Goal: Task Accomplishment & Management: Manage account settings

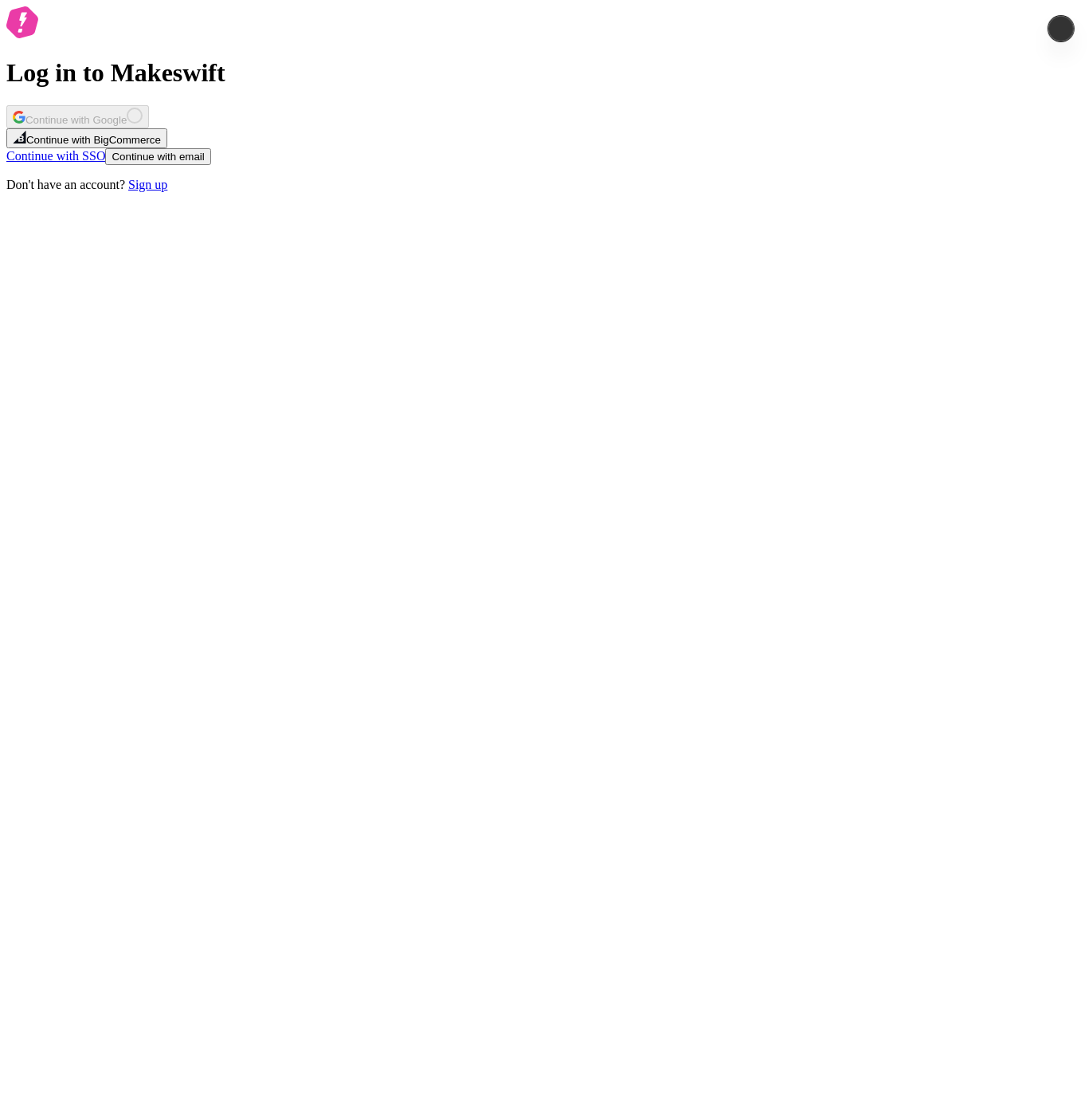
click at [538, 193] on div "Log in to Makeswift Continue with Google Continue with BigCommerce Continue wit…" at bounding box center [545, 99] width 1077 height 186
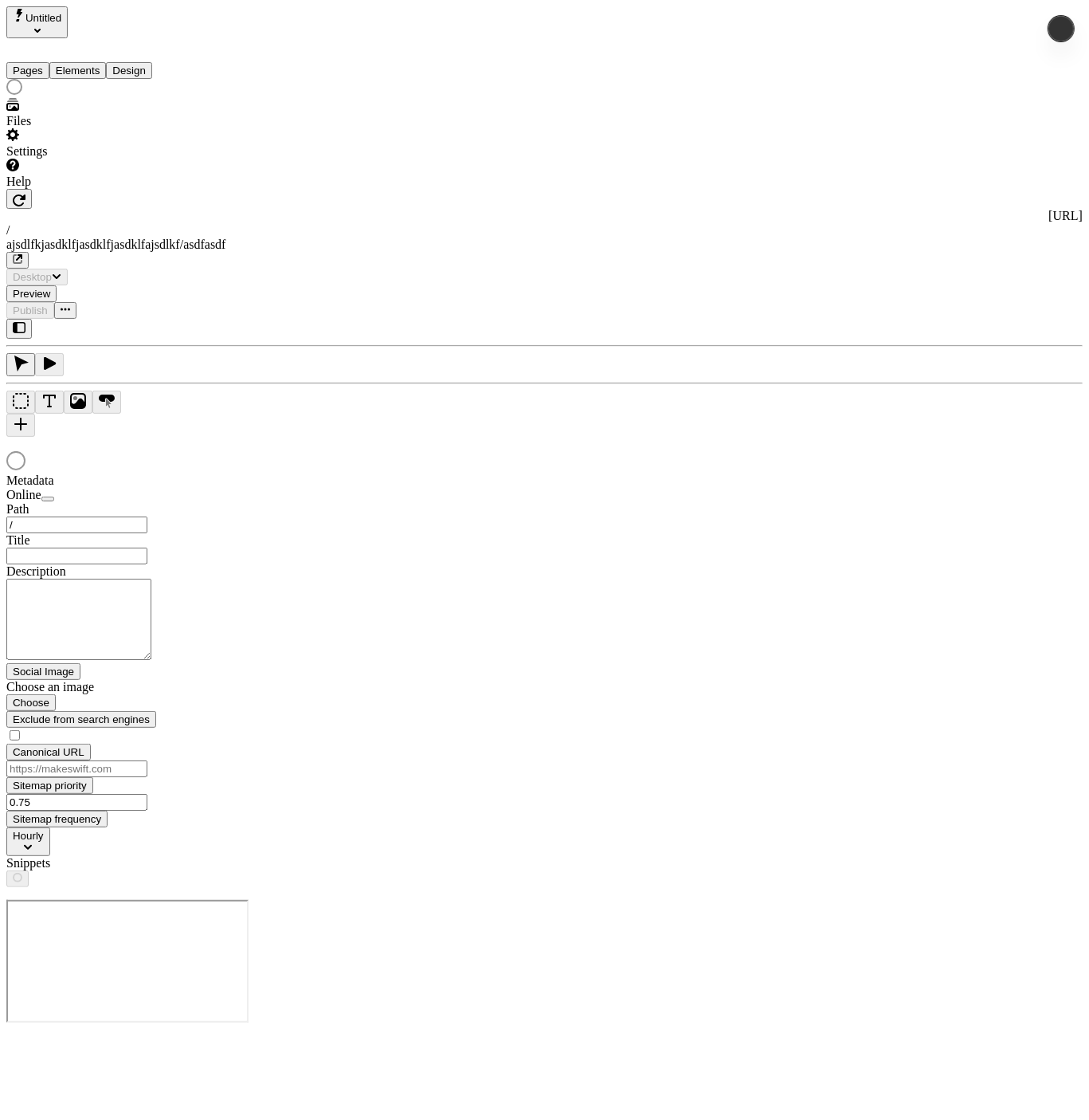
type input "/ajsdlfkjasdklfjasdklfjasdklfajsdlkf/asdfasdf"
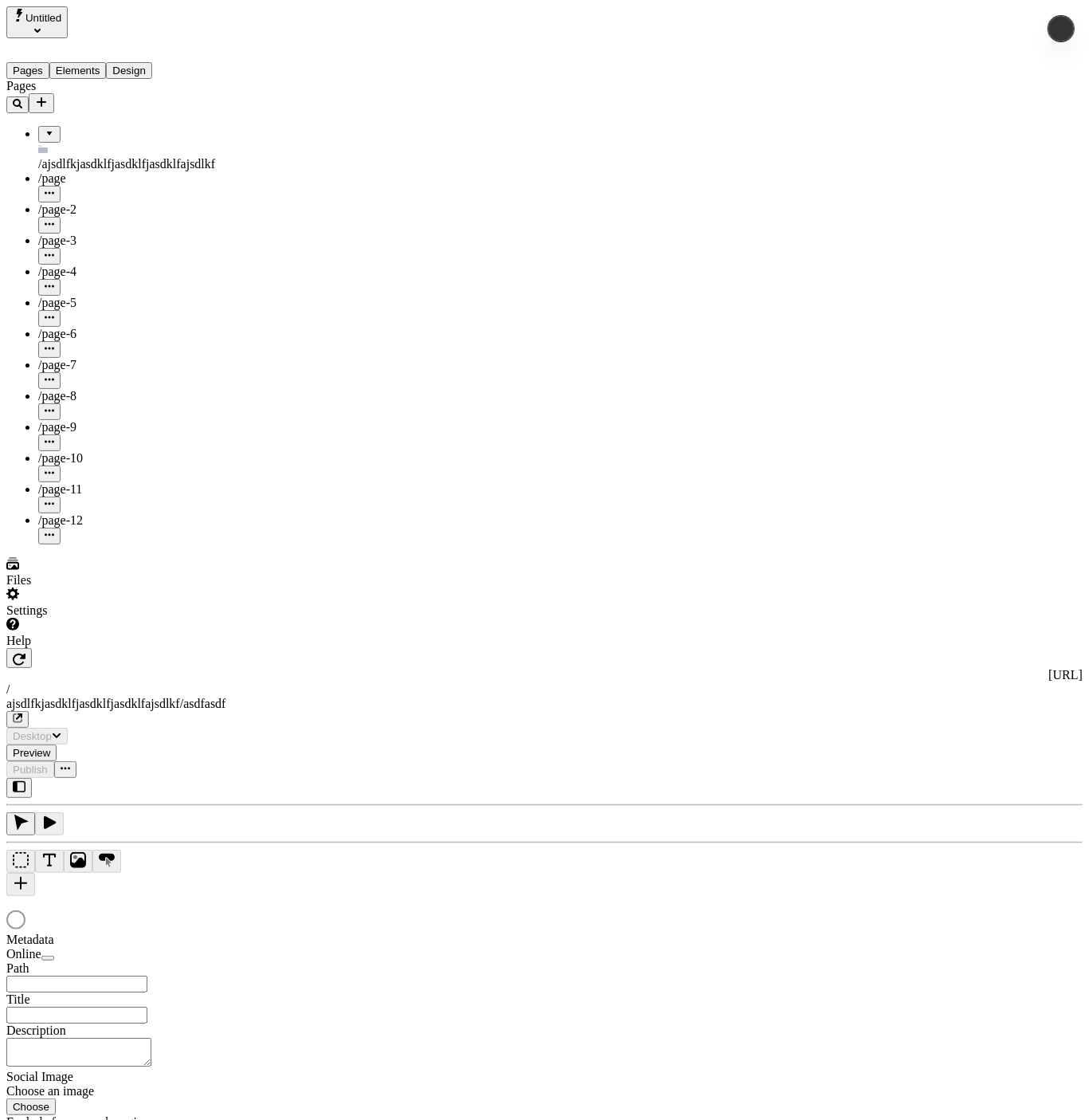
type input "/ajsdlfkjasdklfjasdklfjasdklfajsdlkf/asdfasdf"
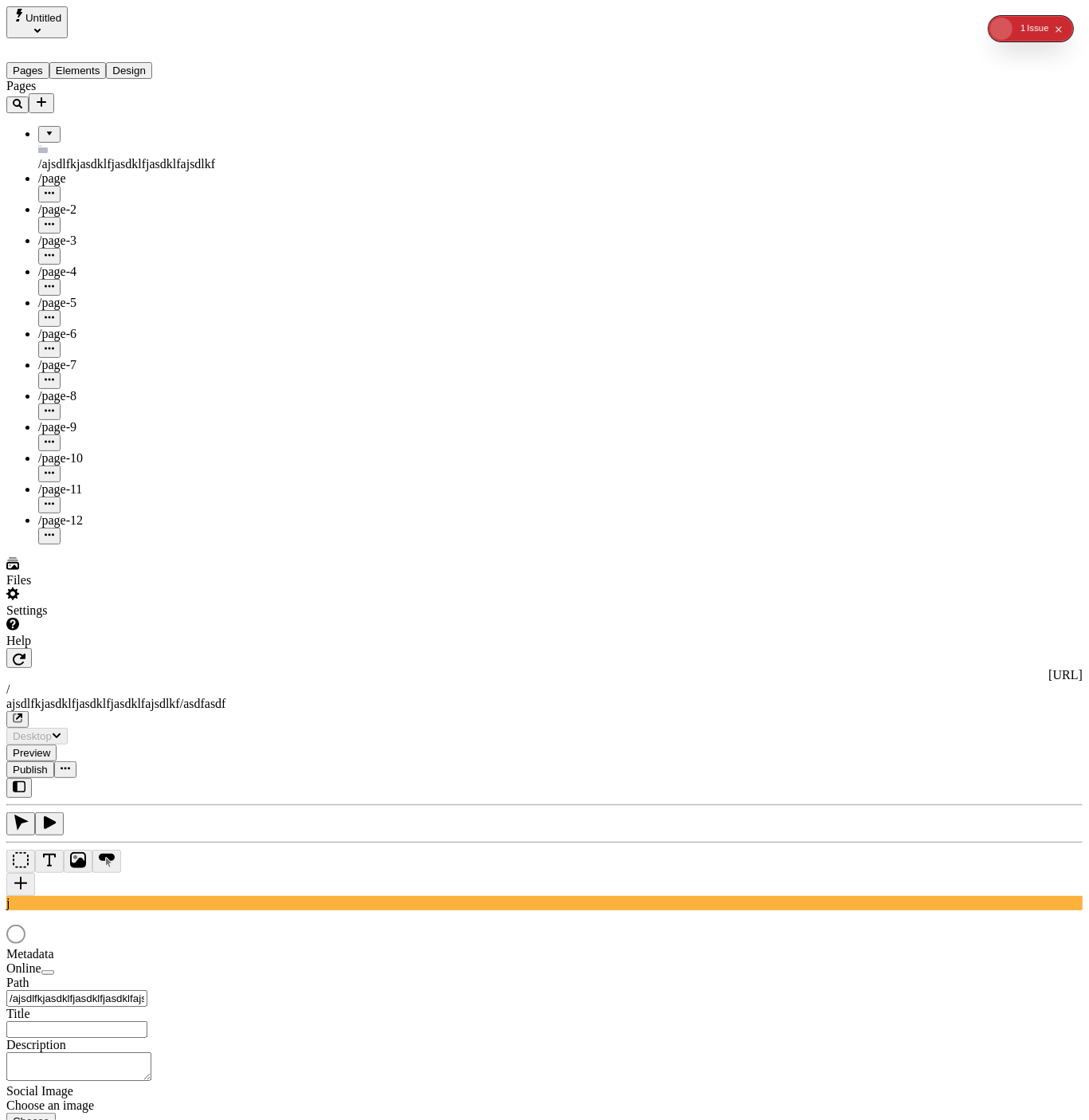
click at [48, 764] on span "Publish" at bounding box center [30, 769] width 35 height 12
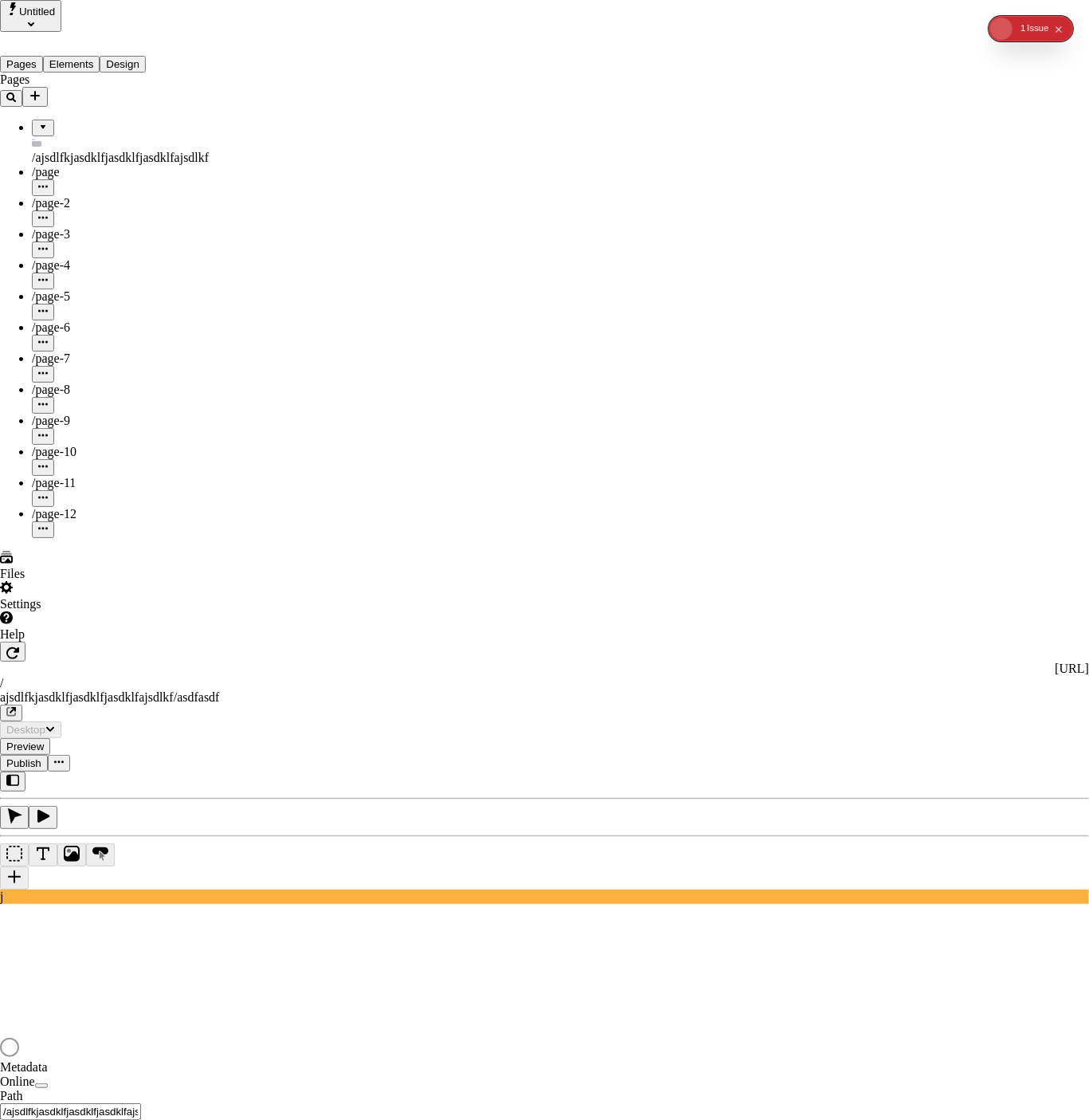
checkbox input "true"
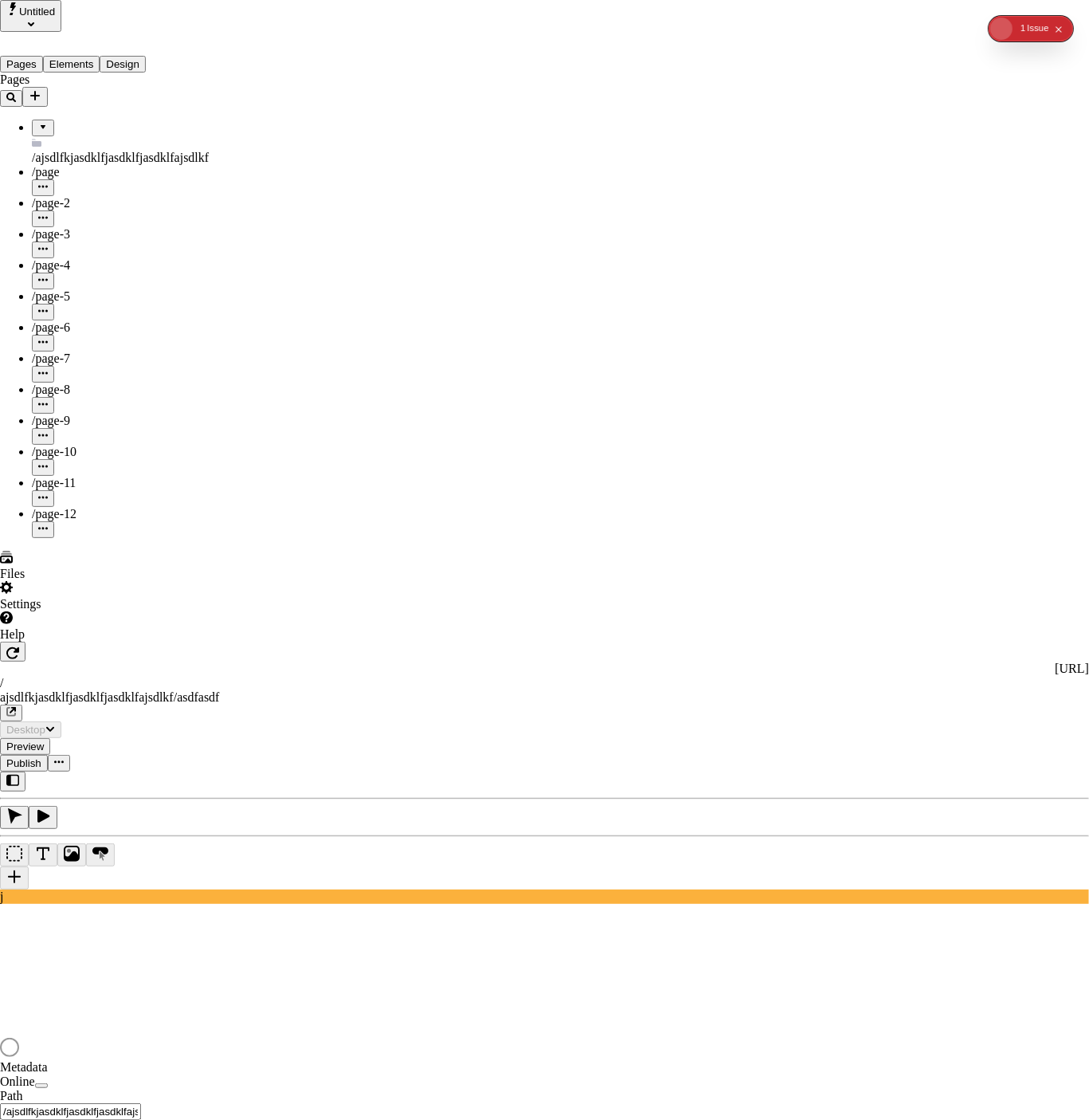
checkbox input "true"
drag, startPoint x: 807, startPoint y: 811, endPoint x: 794, endPoint y: 814, distance: 13.3
checkbox input "true"
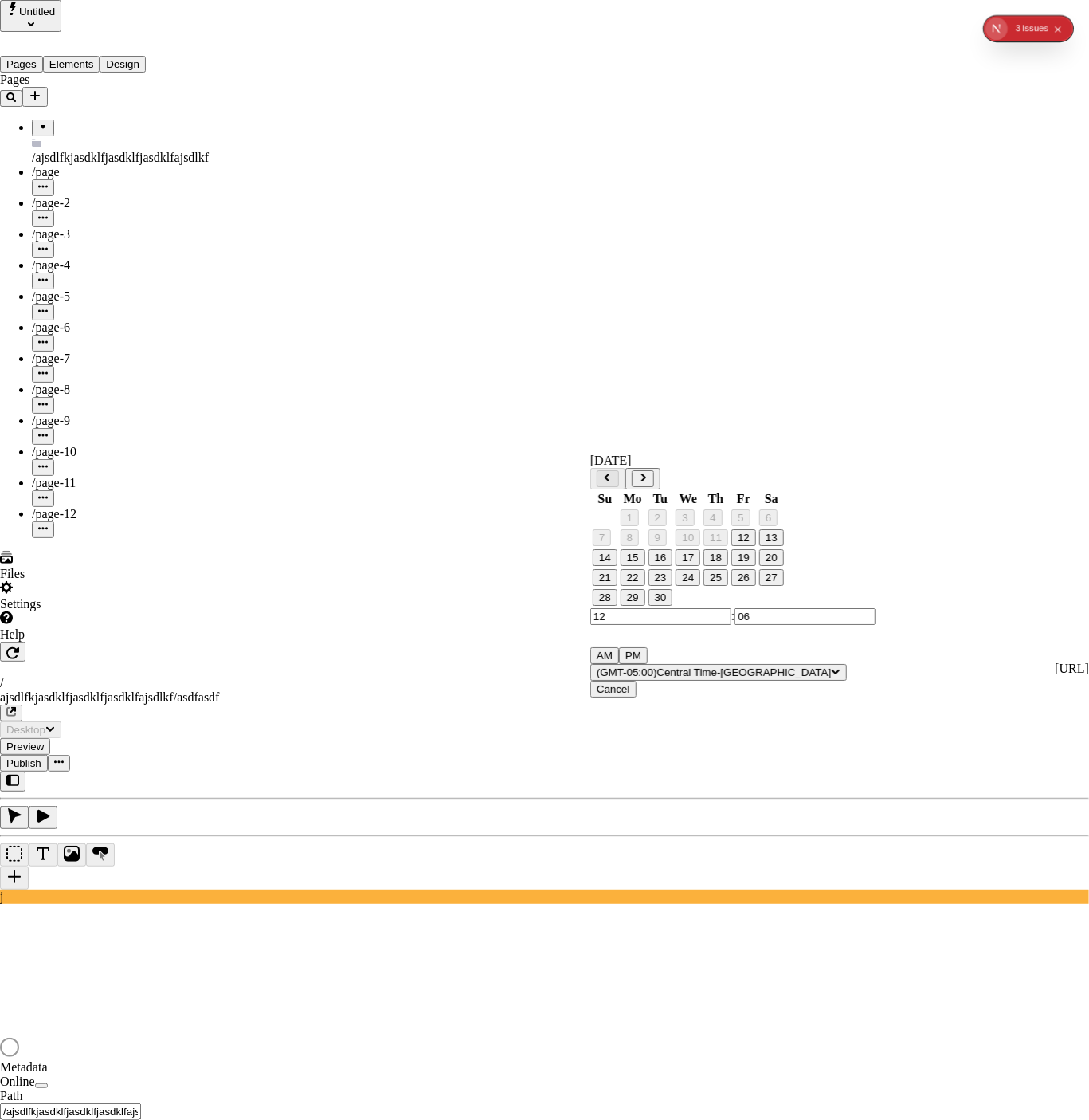
click at [750, 546] on button "12" at bounding box center [744, 538] width 25 height 17
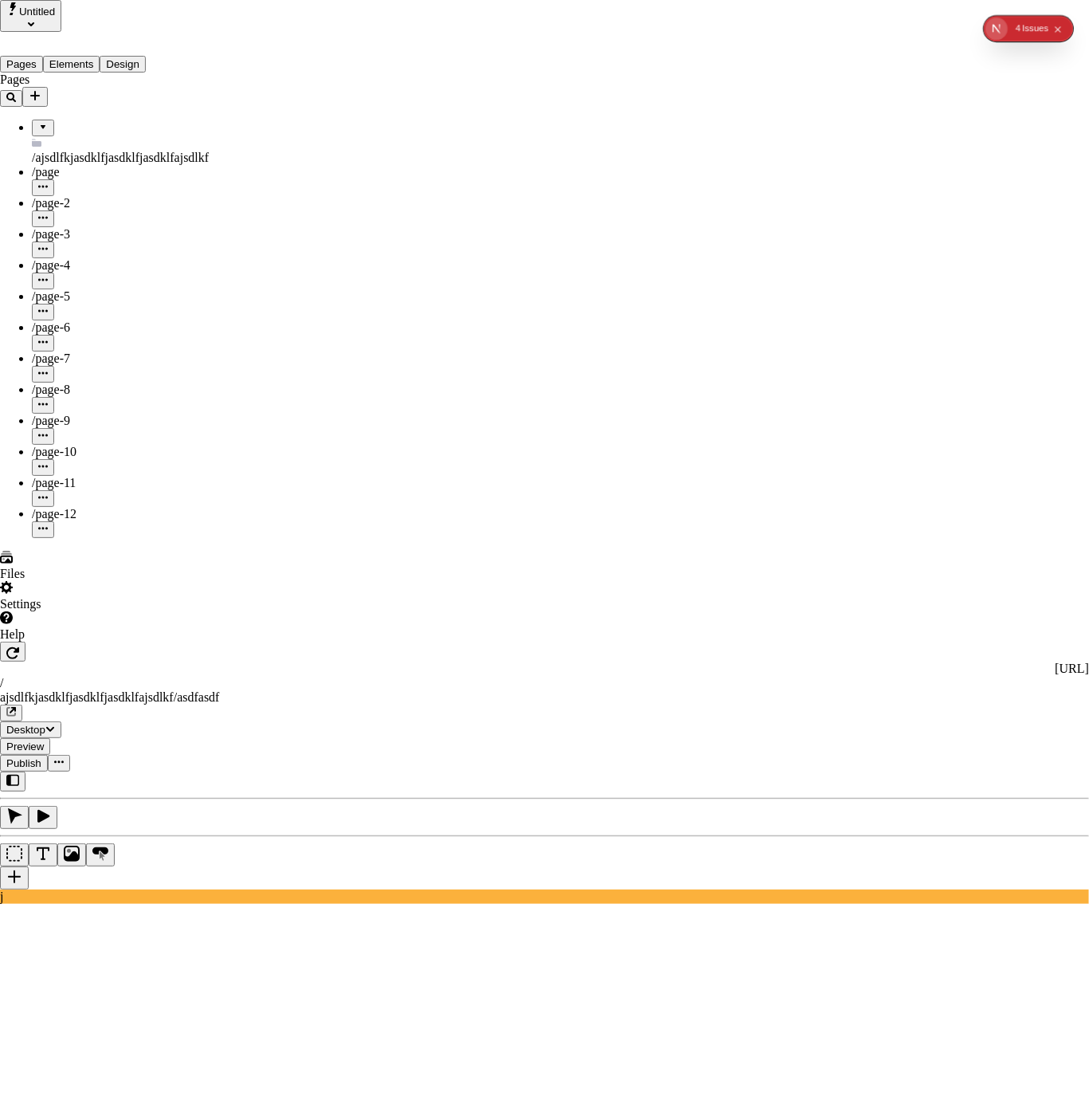
drag, startPoint x: 285, startPoint y: 355, endPoint x: 285, endPoint y: 409, distance: 54.0
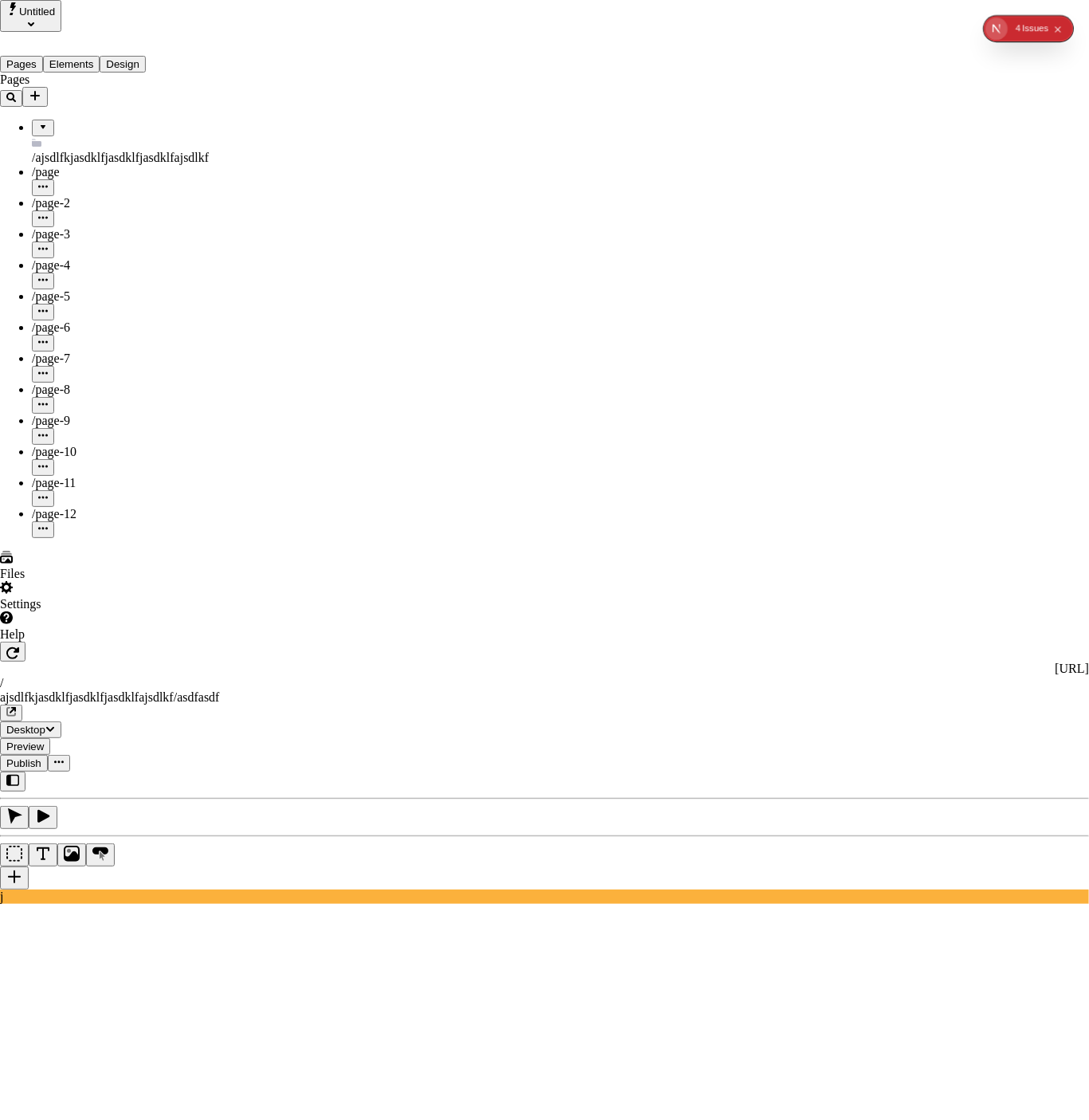
checkbox input "true"
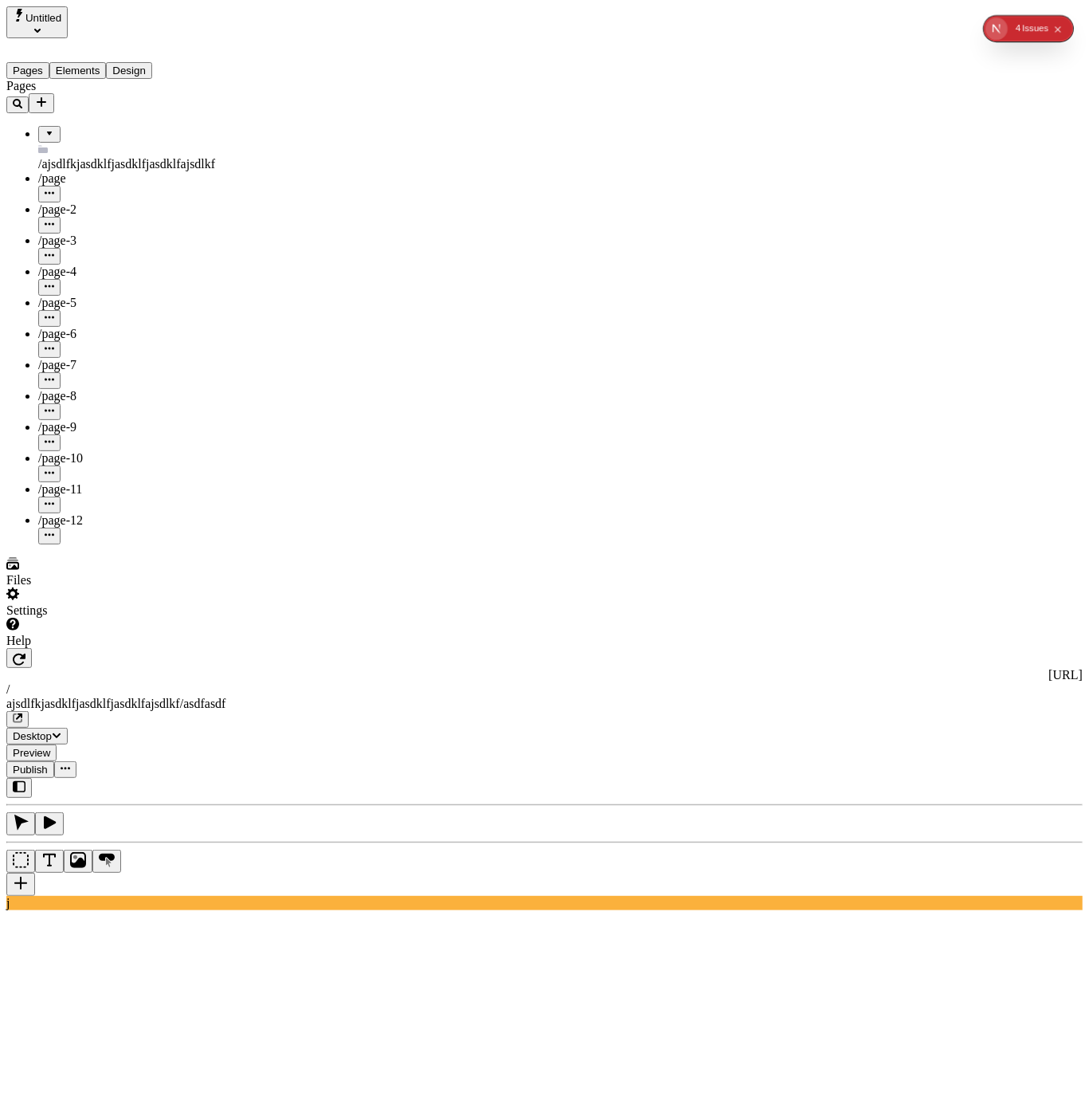
type input "60"
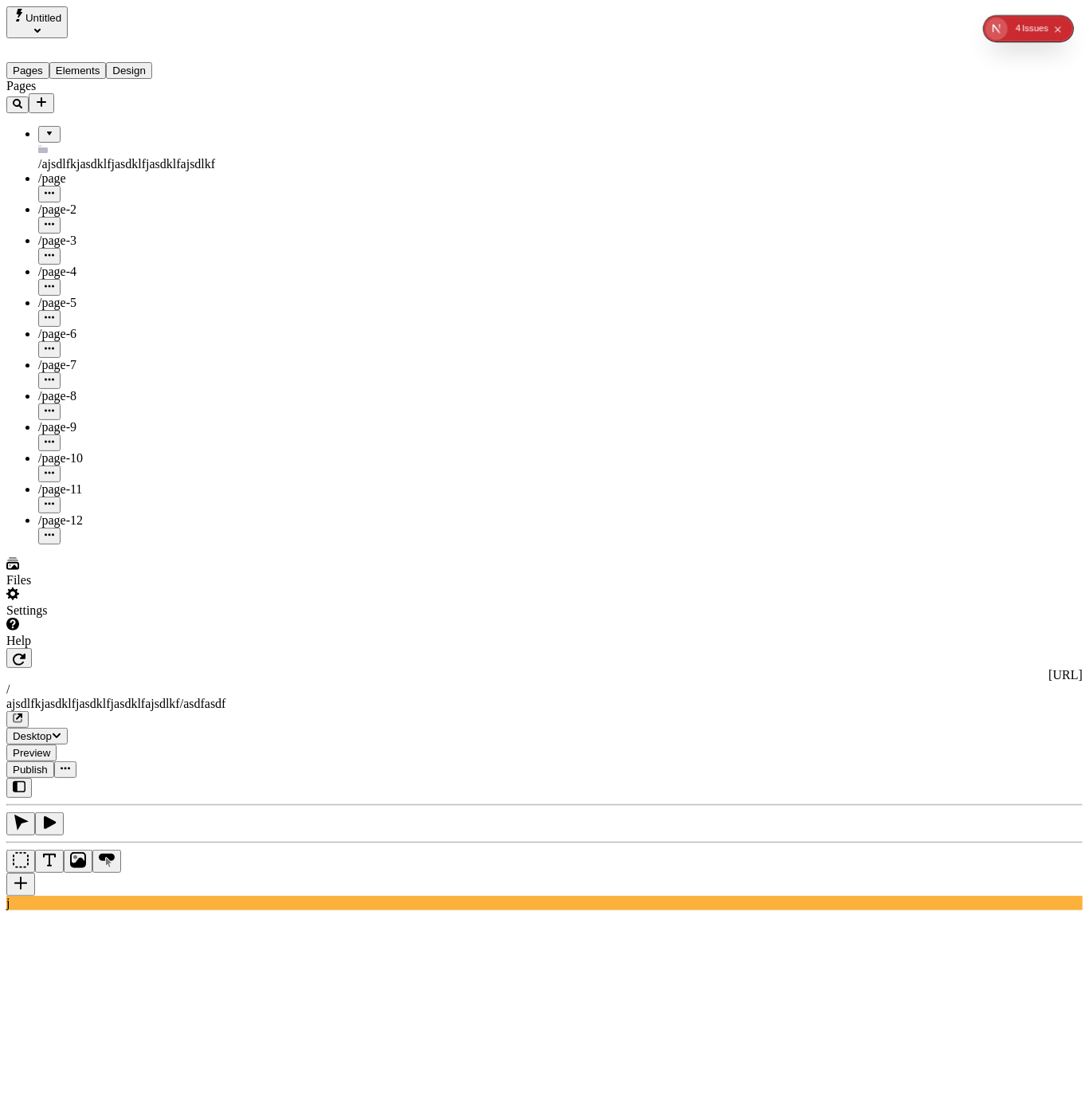
click at [48, 764] on span "Publish" at bounding box center [30, 769] width 35 height 12
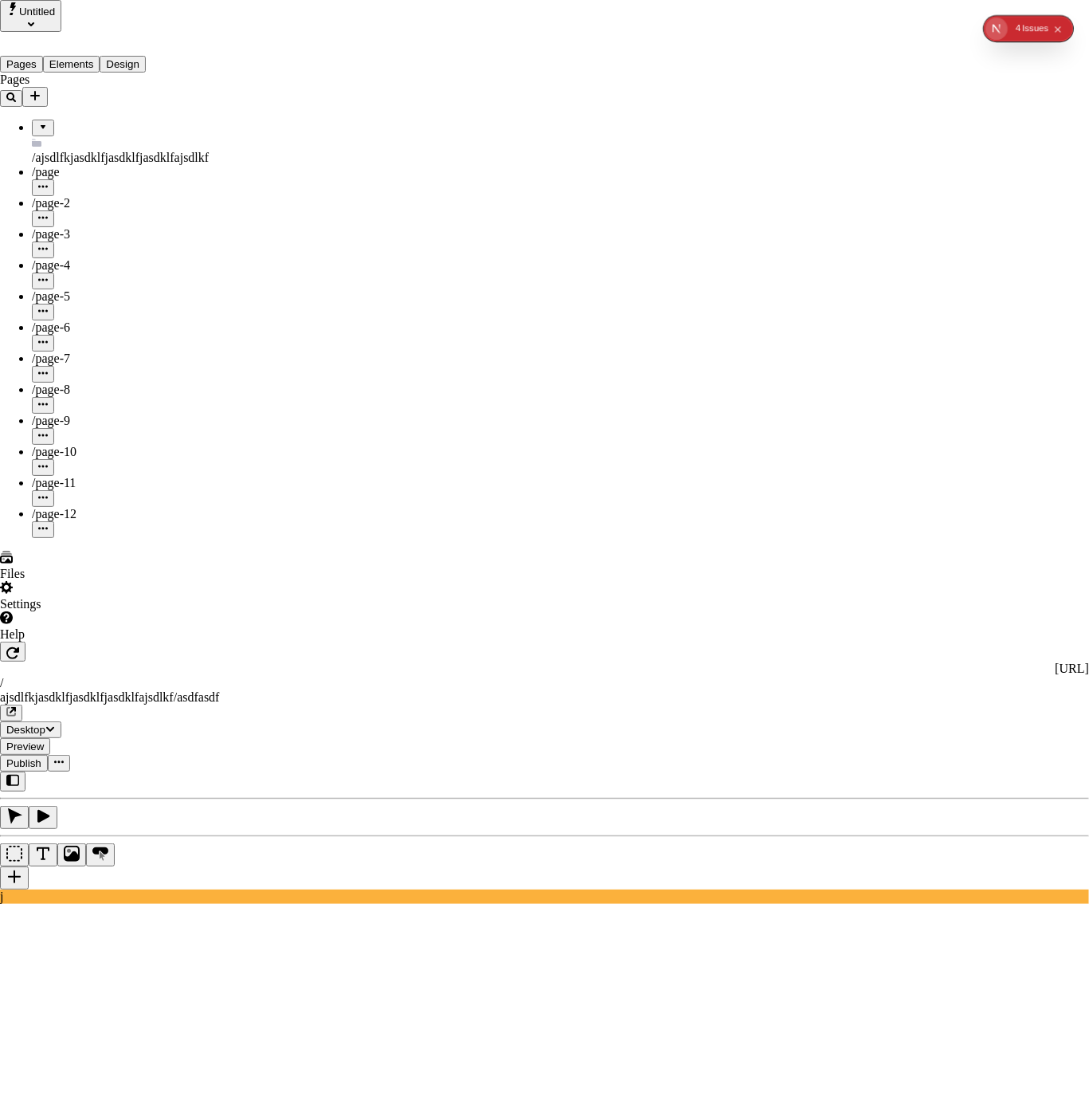
checkbox input "true"
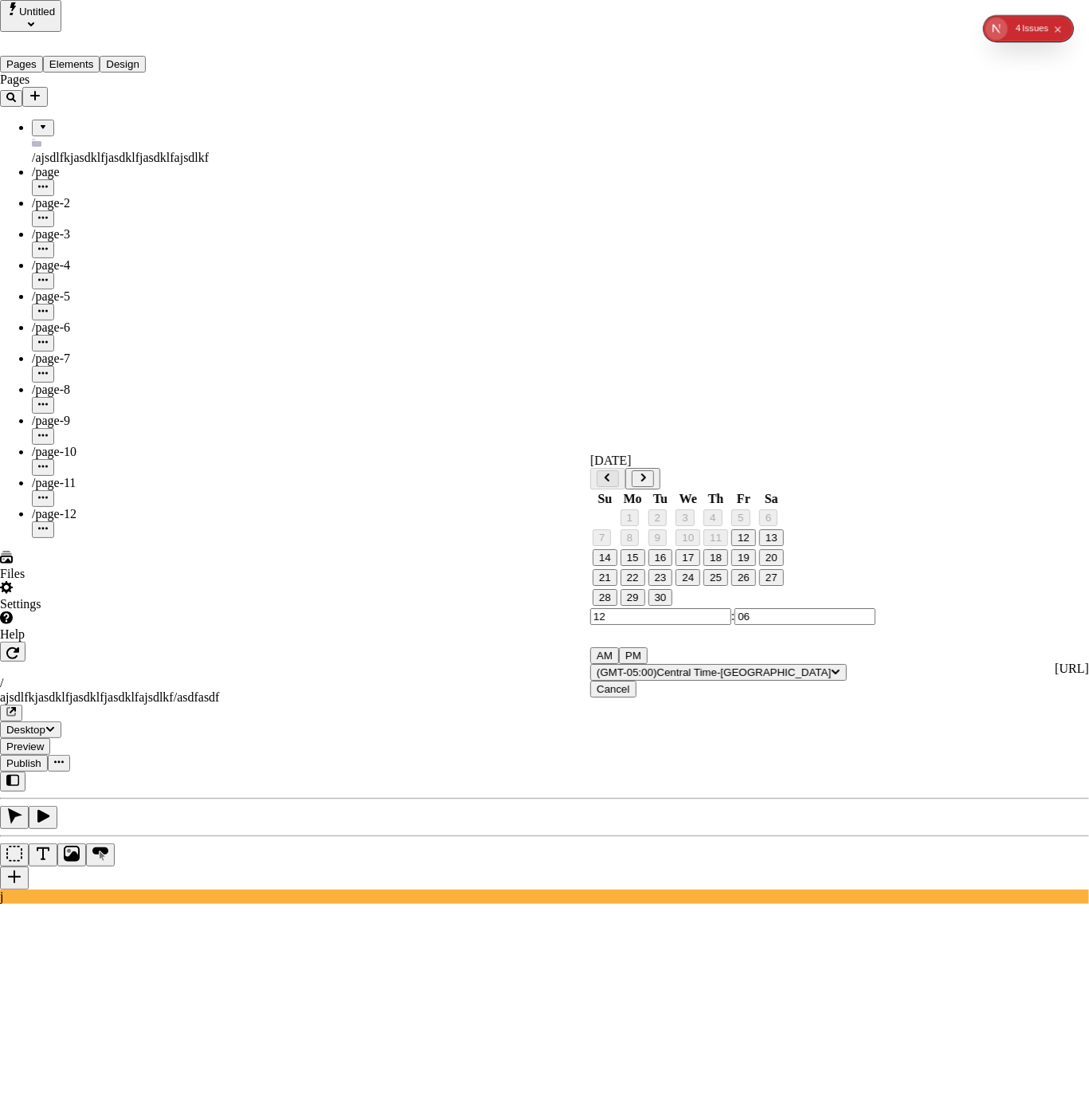
click at [756, 566] on button "19" at bounding box center [744, 558] width 25 height 17
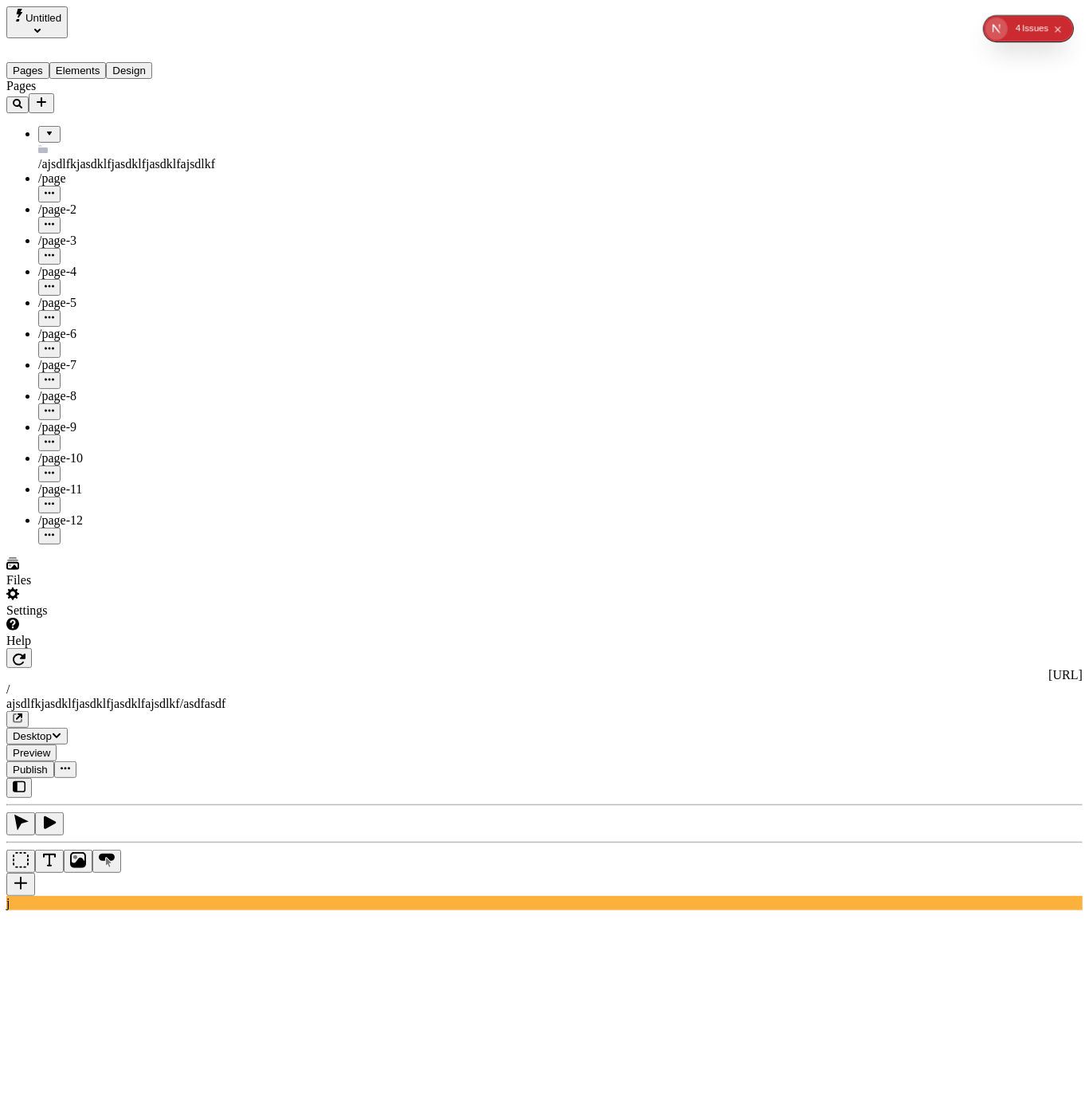
click at [54, 762] on button "Publish" at bounding box center [30, 770] width 48 height 17
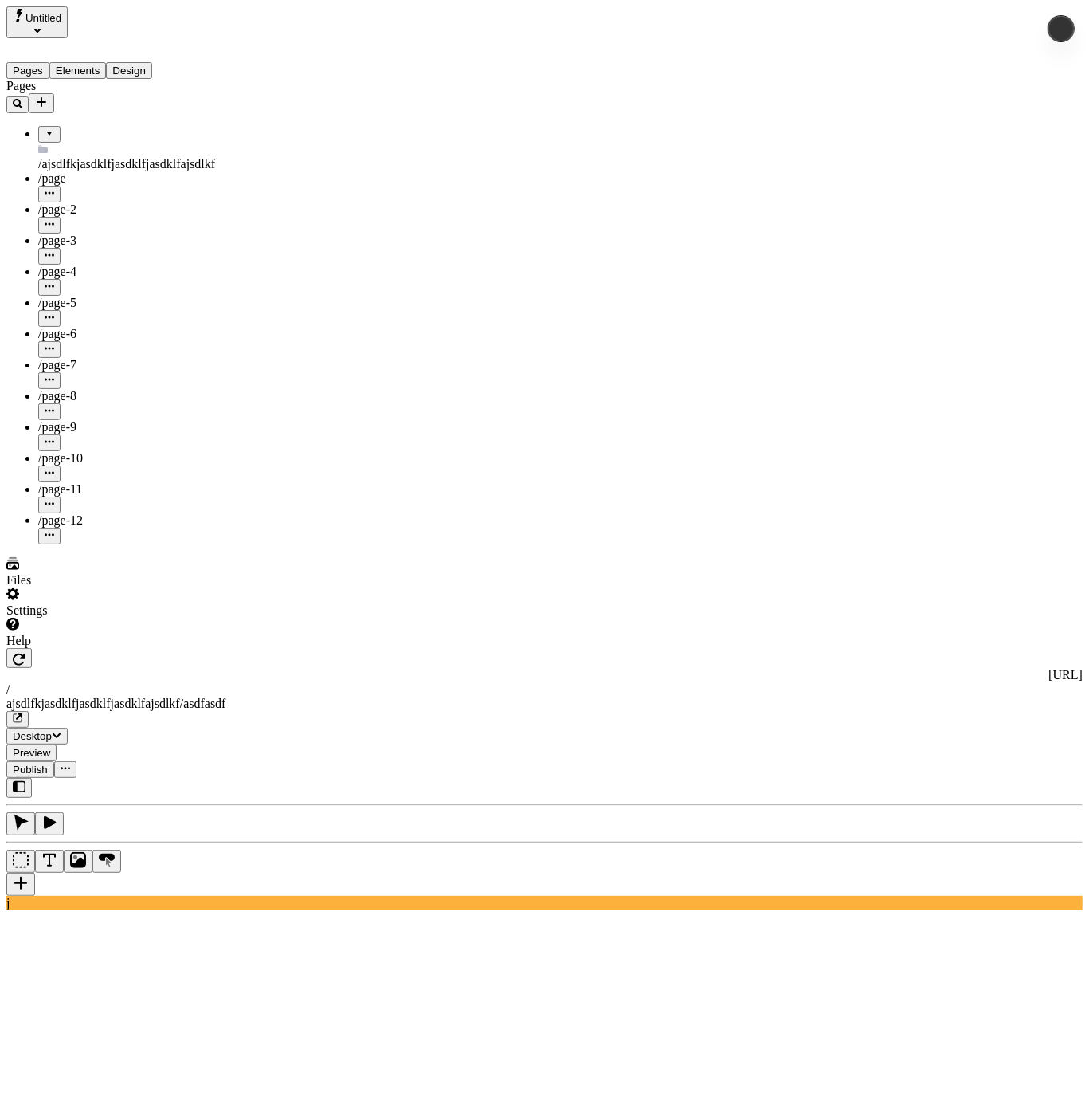
click at [76, 762] on button "button" at bounding box center [65, 770] width 22 height 17
click at [48, 764] on span "Publish" at bounding box center [30, 769] width 35 height 12
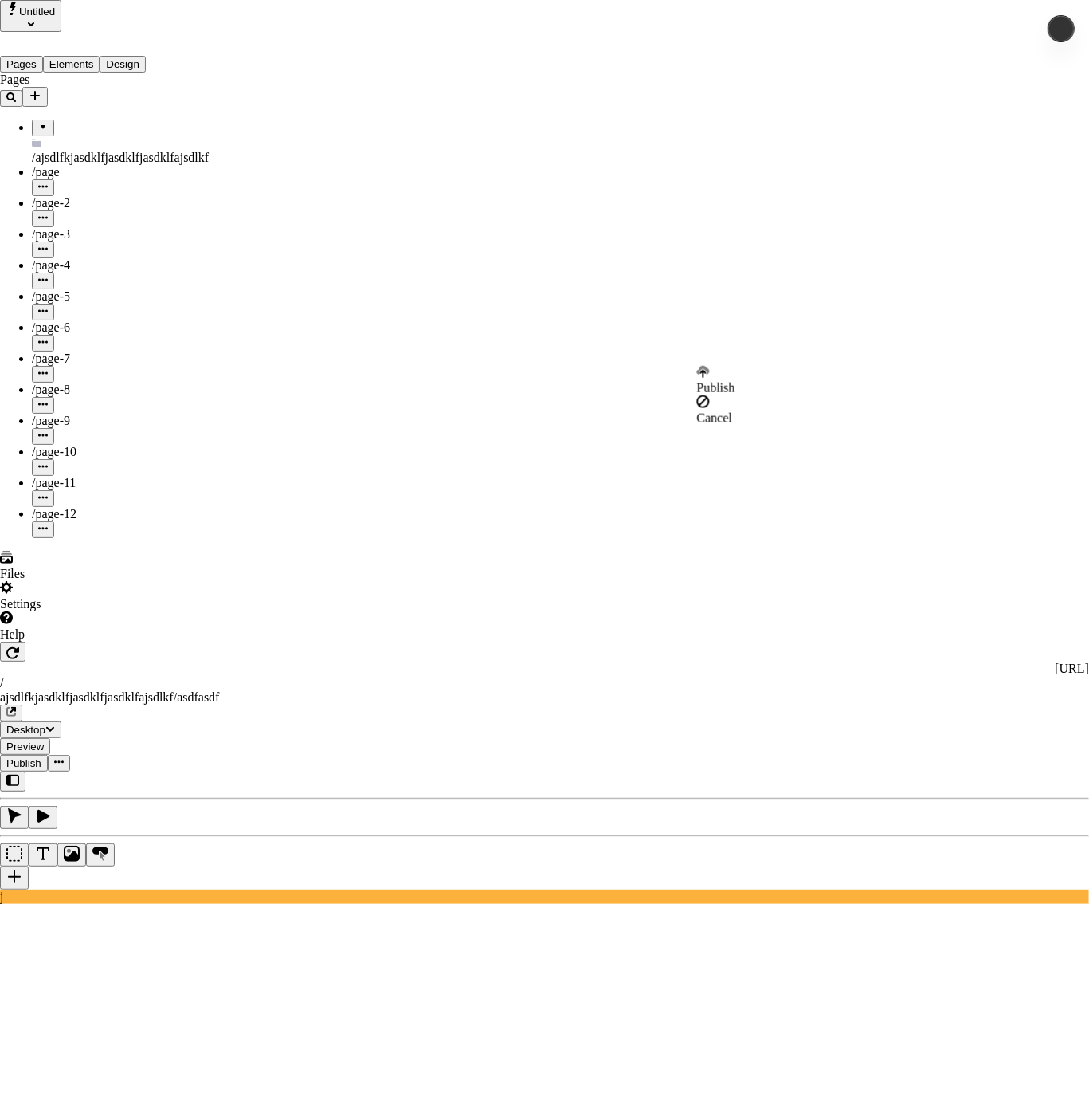
drag, startPoint x: 571, startPoint y: 445, endPoint x: 533, endPoint y: 418, distance: 46.6
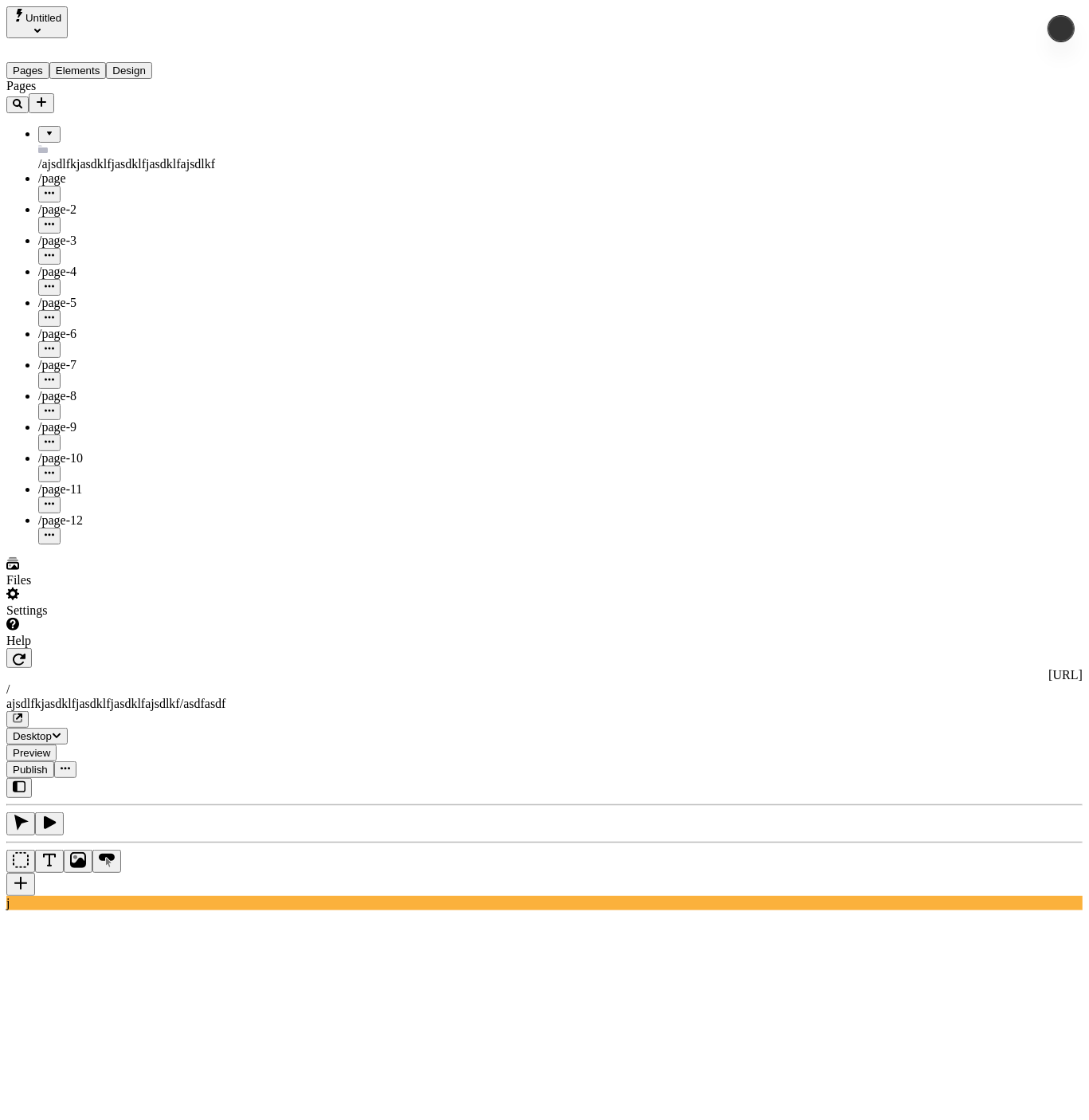
click at [71, 764] on icon "button" at bounding box center [66, 768] width 10 height 10
click at [48, 764] on span "Publish" at bounding box center [30, 769] width 35 height 12
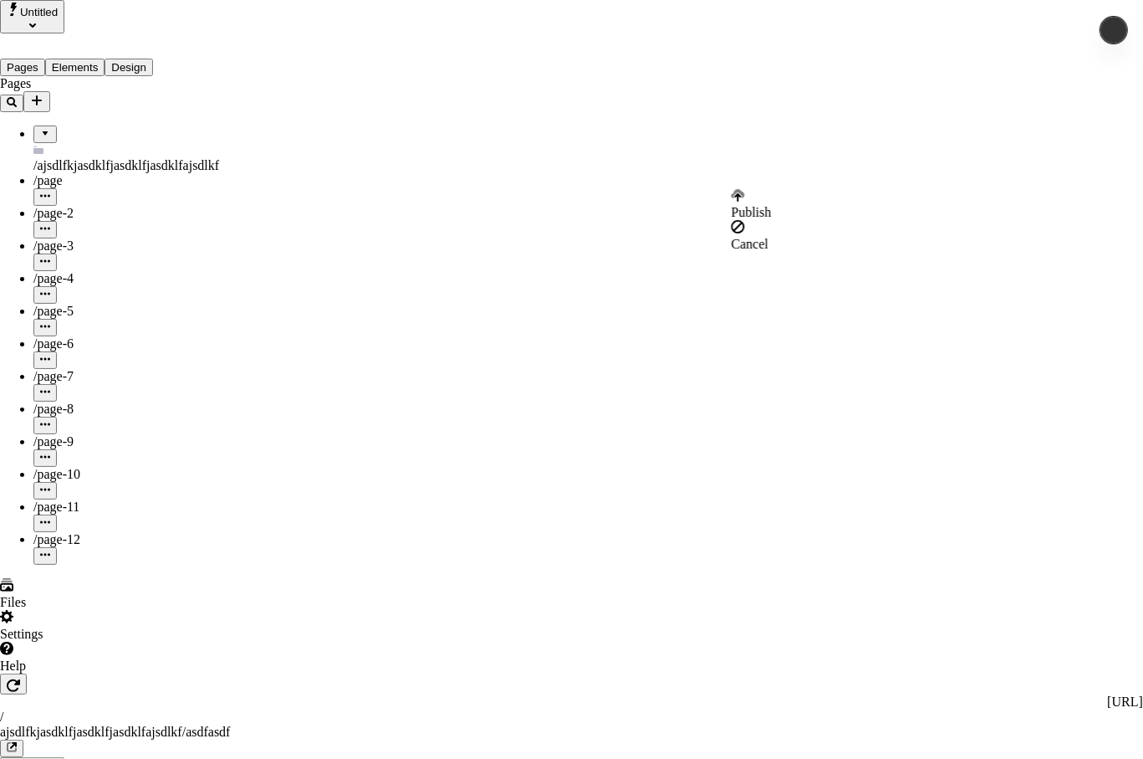
drag, startPoint x: 712, startPoint y: 330, endPoint x: 763, endPoint y: 331, distance: 51.1
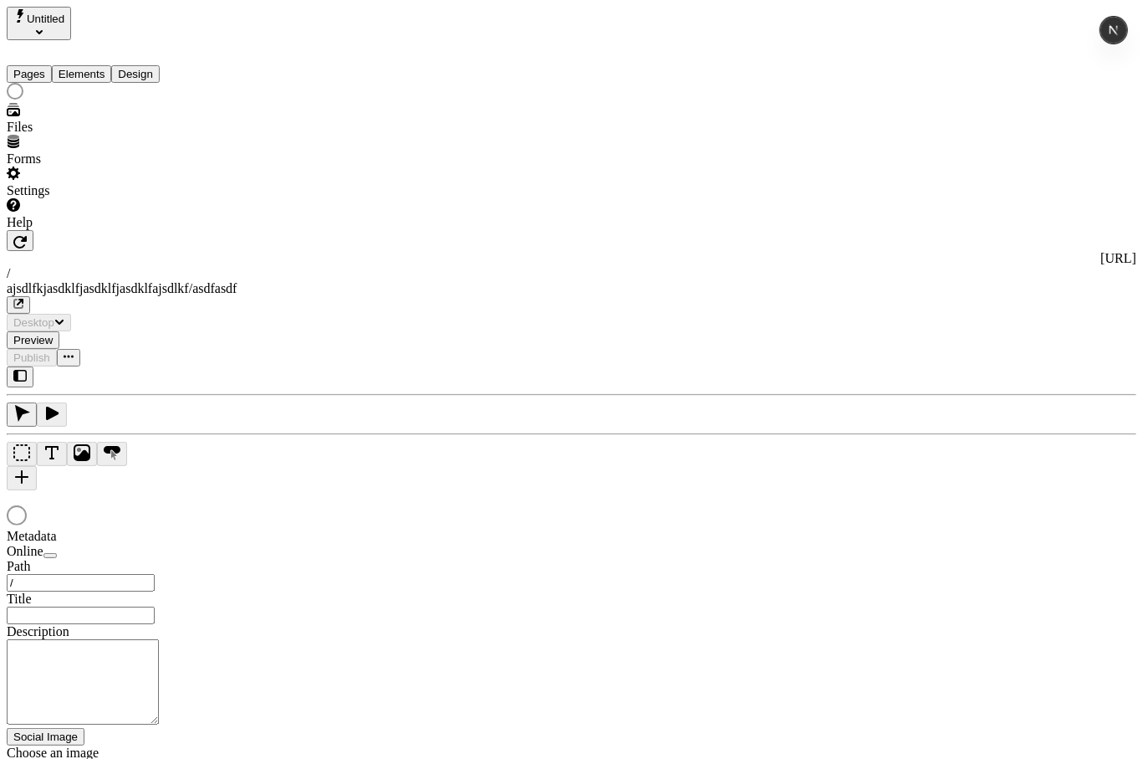
type input "/ajsdlfkjasdklfjasdklfjasdklfajsdlkf/asdfasdf"
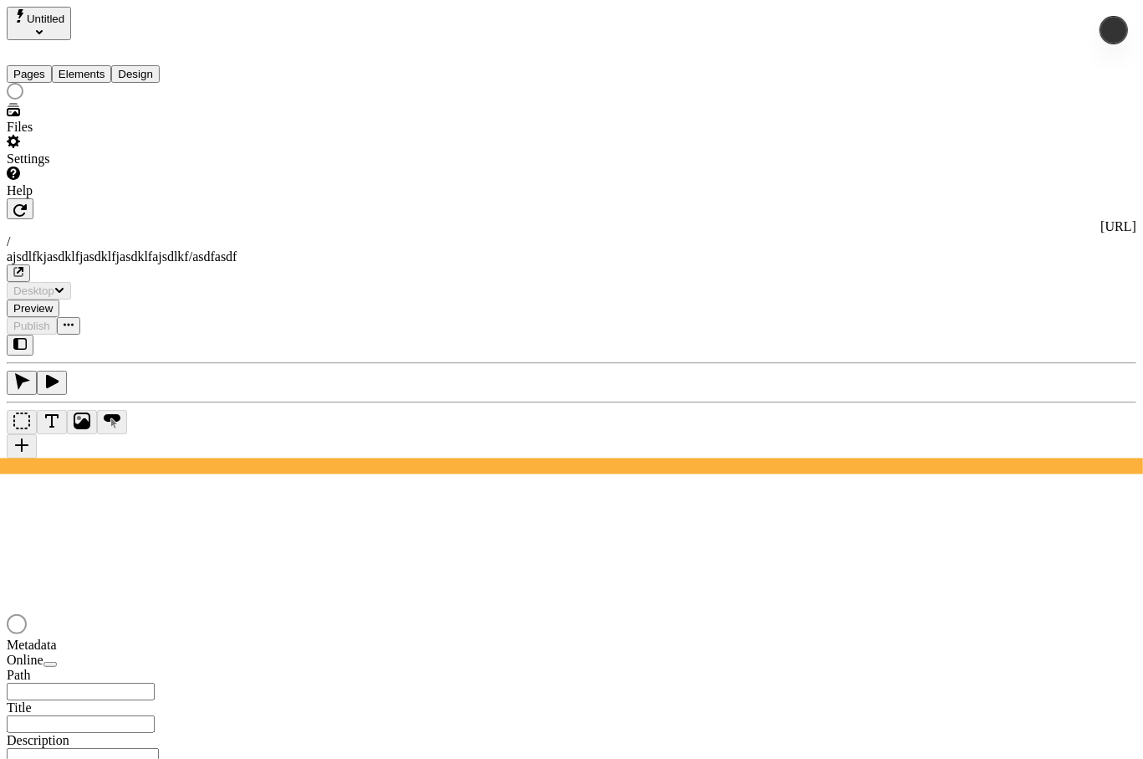
type input "/ajsdlfkjasdklfjasdklfjasdklfajsdlkf/asdfasdf"
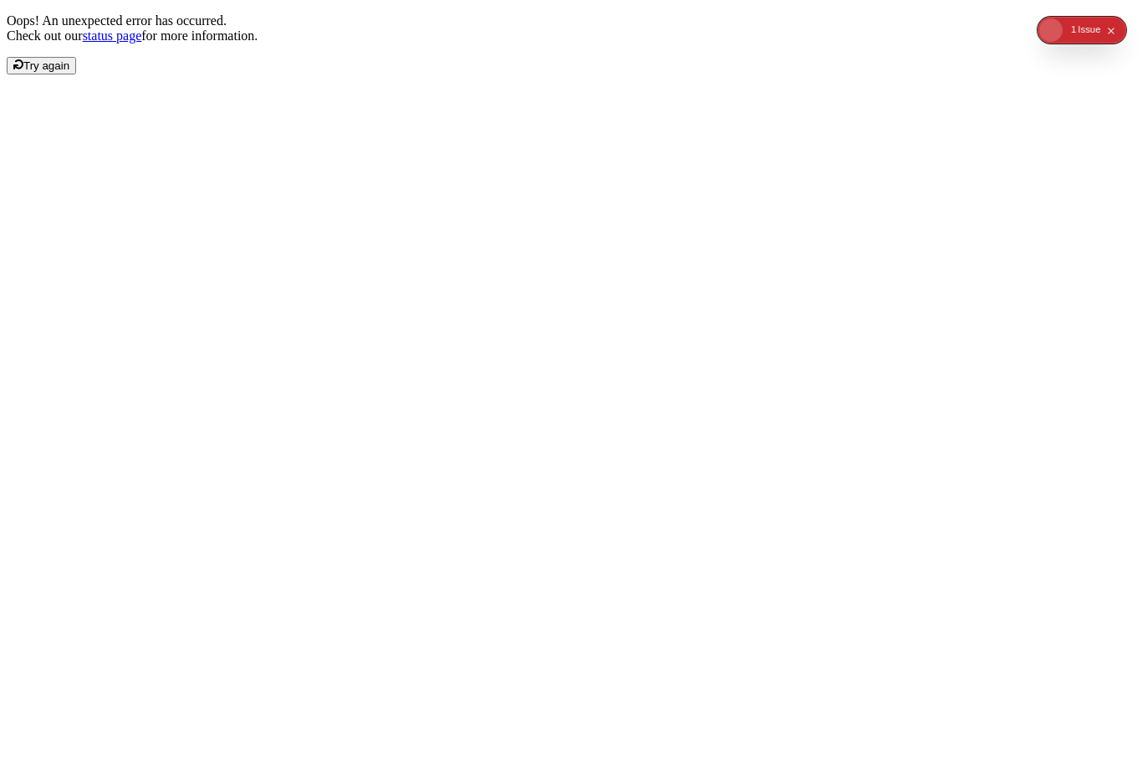
click at [494, 74] on div "Oops! An unexpected error has occurred. Check out our status page for more info…" at bounding box center [572, 43] width 1130 height 61
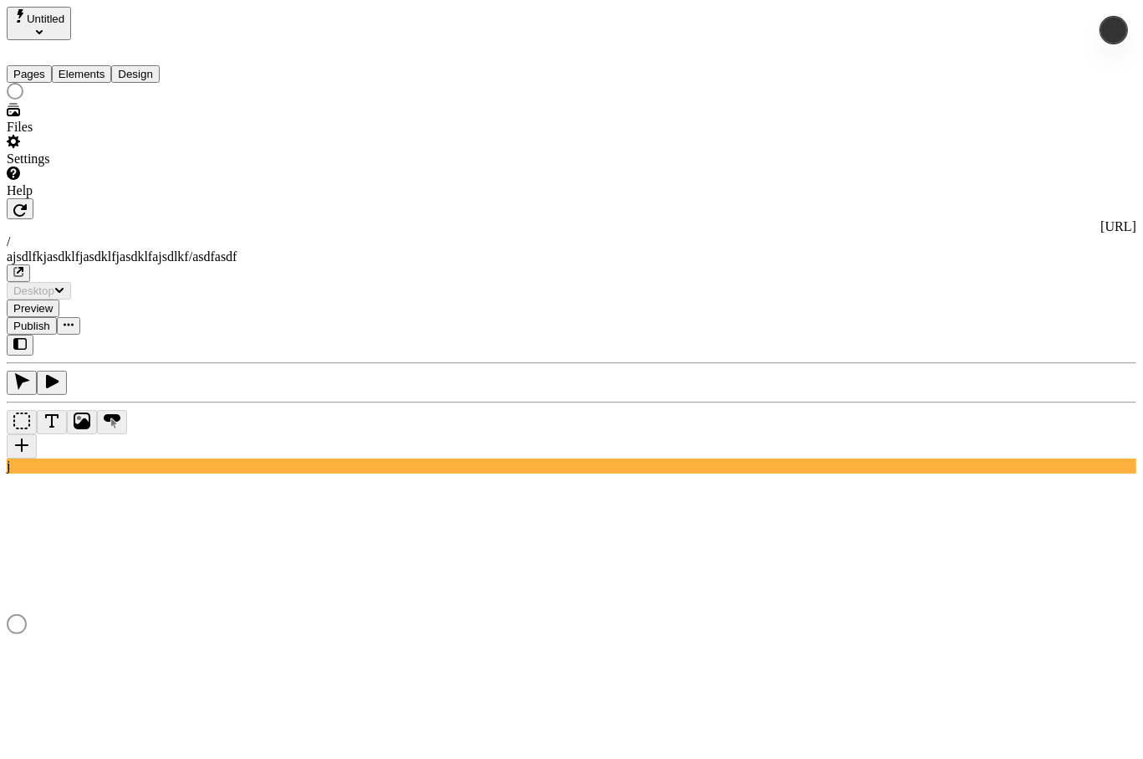
click at [50, 320] on span "Publish" at bounding box center [31, 326] width 37 height 13
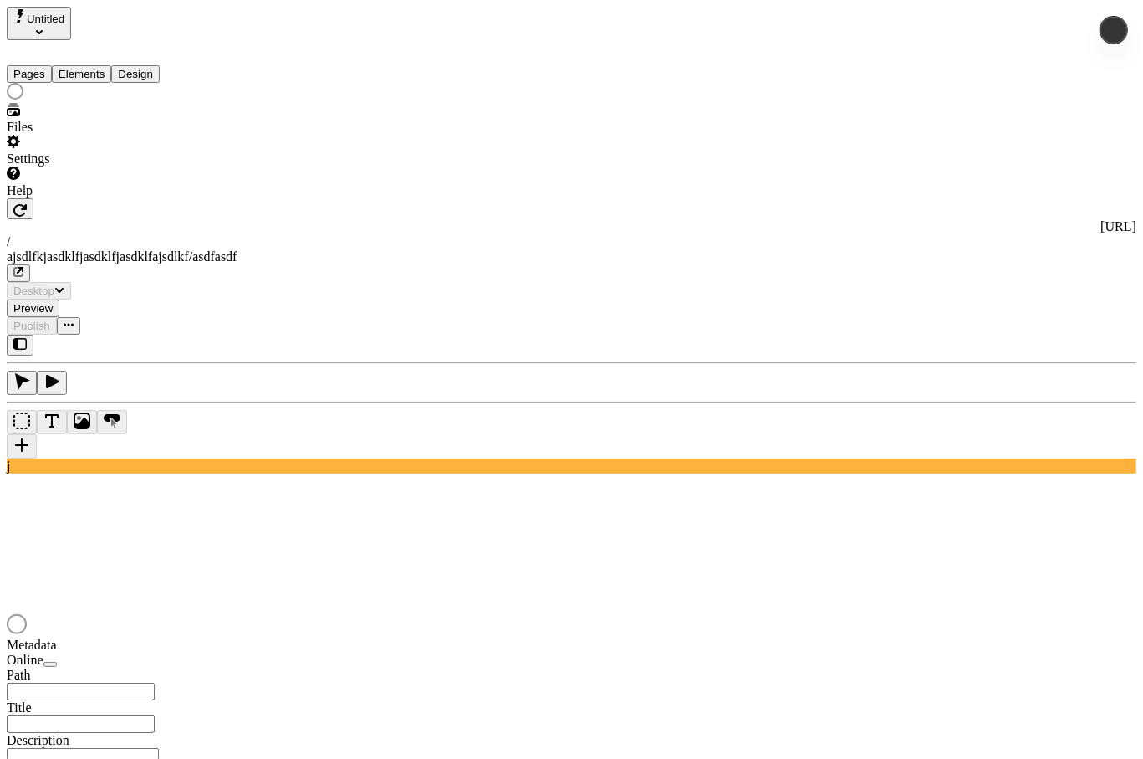
type input "/ajsdlfkjasdklfjasdklfjasdklfajsdlkf/asdfasdf"
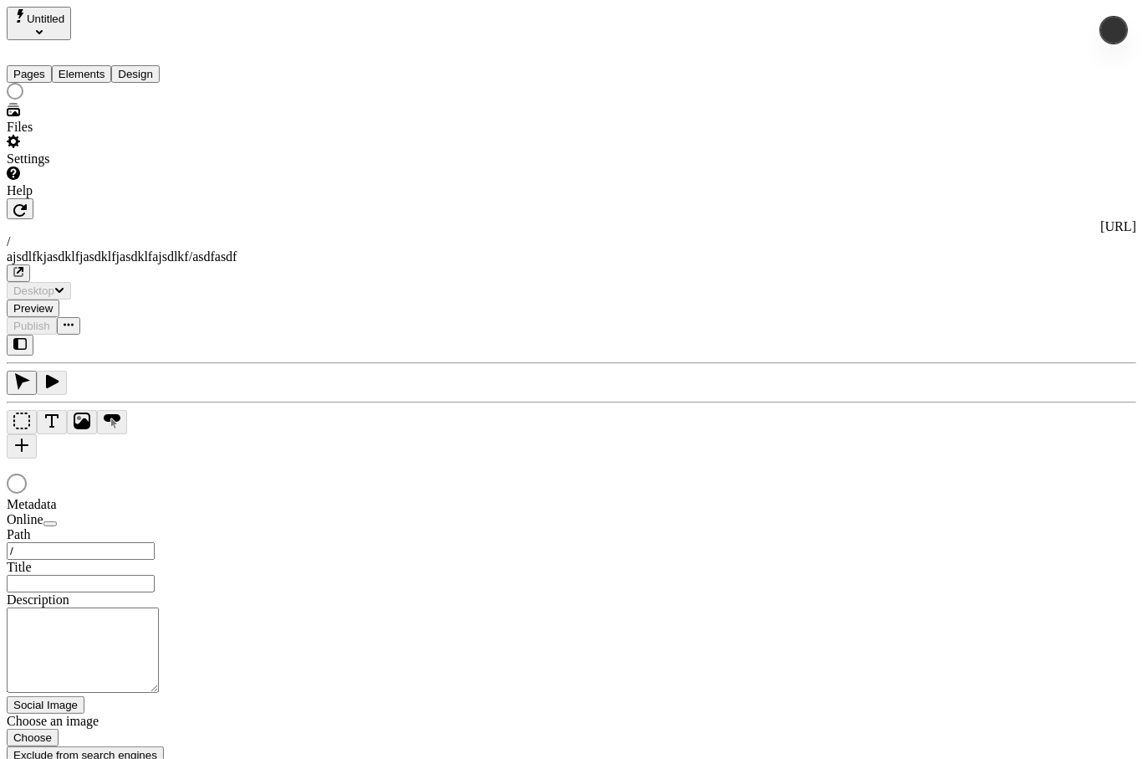
type input "/ajsdlfkjasdklfjasdklfjasdklfajsdlkf/asdfasdf"
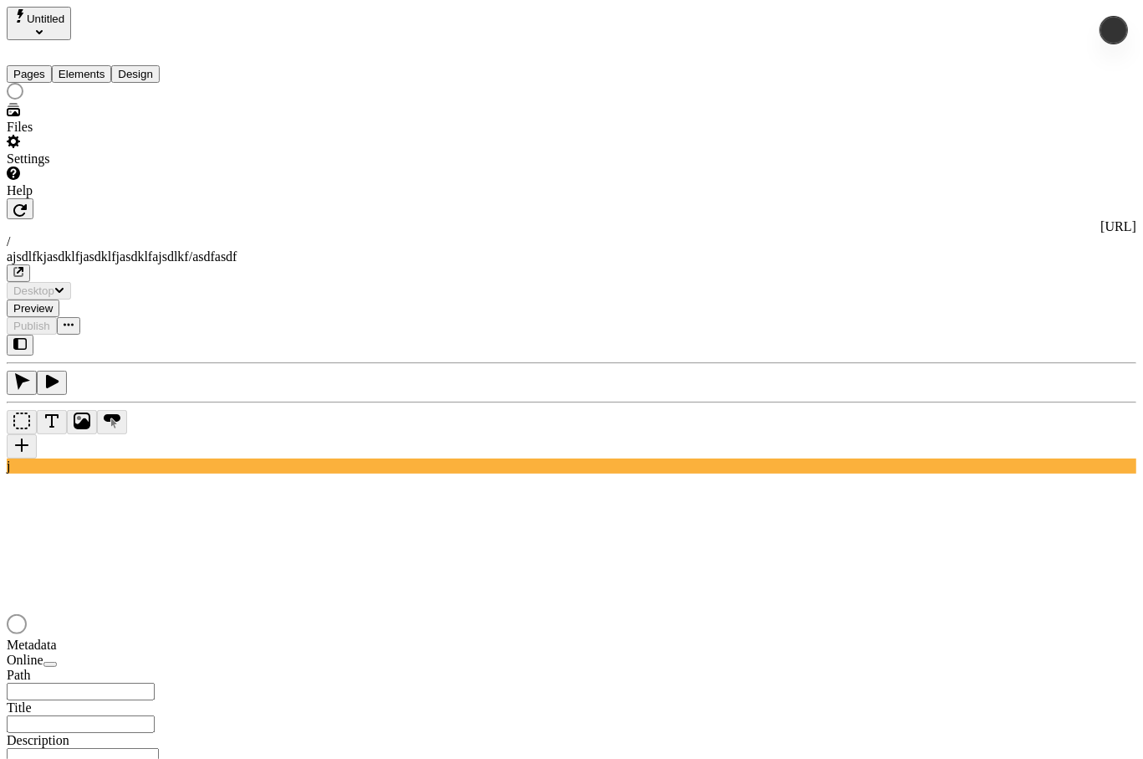
type input "/ajsdlfkjasdklfjasdklfjasdklfajsdlkf/asdfasdf"
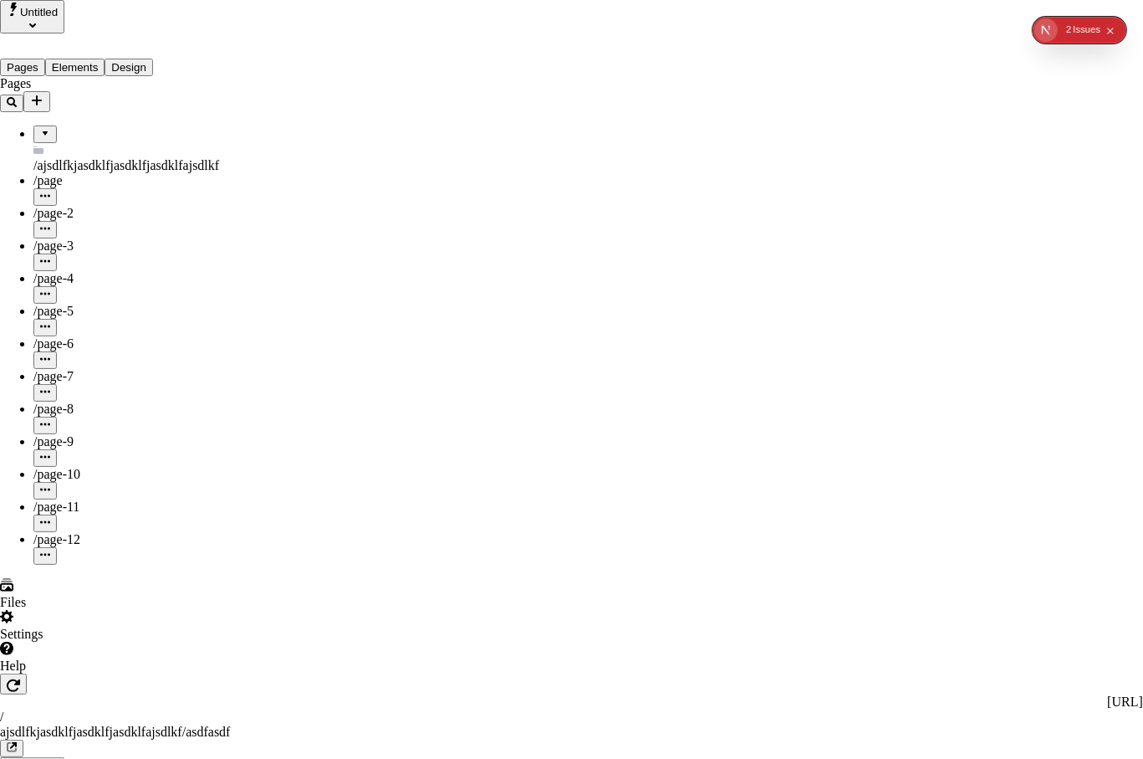
drag, startPoint x: 724, startPoint y: 228, endPoint x: 777, endPoint y: 197, distance: 61.1
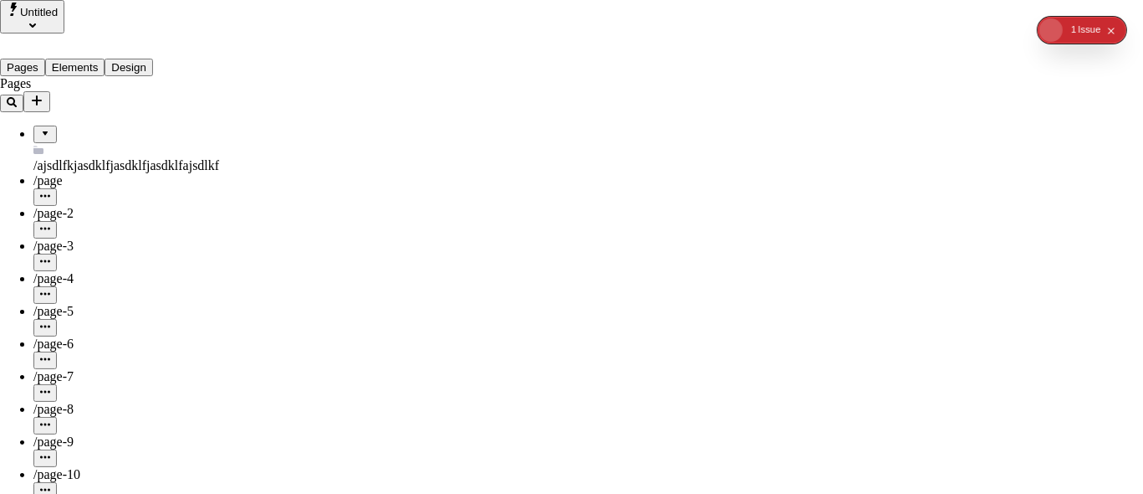
drag, startPoint x: 760, startPoint y: 178, endPoint x: 768, endPoint y: 177, distance: 8.4
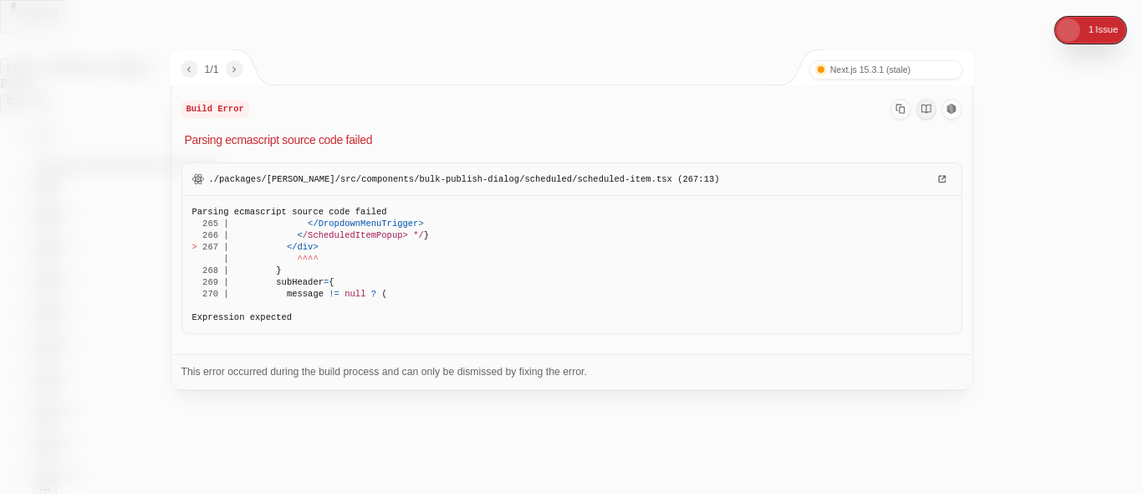
click at [1028, 280] on div at bounding box center [571, 247] width 1143 height 494
drag, startPoint x: 1007, startPoint y: 165, endPoint x: 1027, endPoint y: 292, distance: 128.7
click at [1007, 165] on div at bounding box center [571, 247] width 1143 height 494
click at [957, 355] on footer "This error occurred during the build process and can only be dismissed by fixin…" at bounding box center [571, 372] width 801 height 36
click at [1023, 74] on div at bounding box center [571, 247] width 1143 height 494
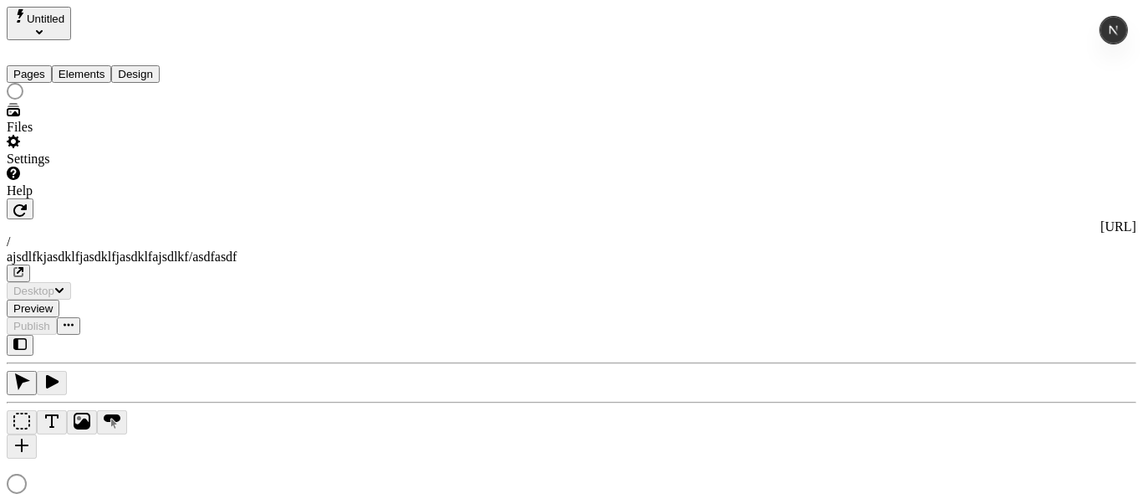
type input "/ajsdlfkjasdklfjasdklfjasdklfajsdlkf/asdfasdf"
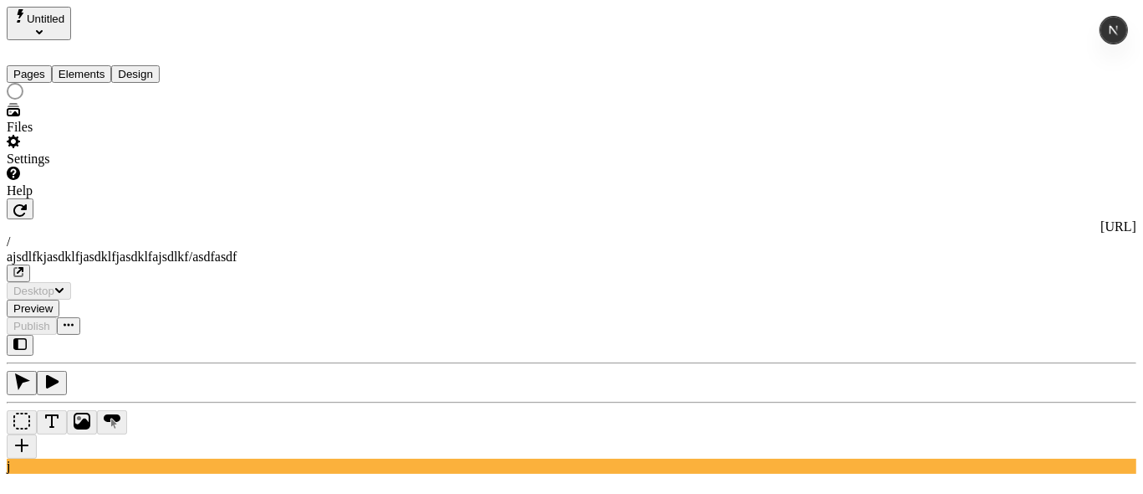
type input "/ajsdlfkjasdklfjasdklfjasdklfajsdlkf/asdfasdf"
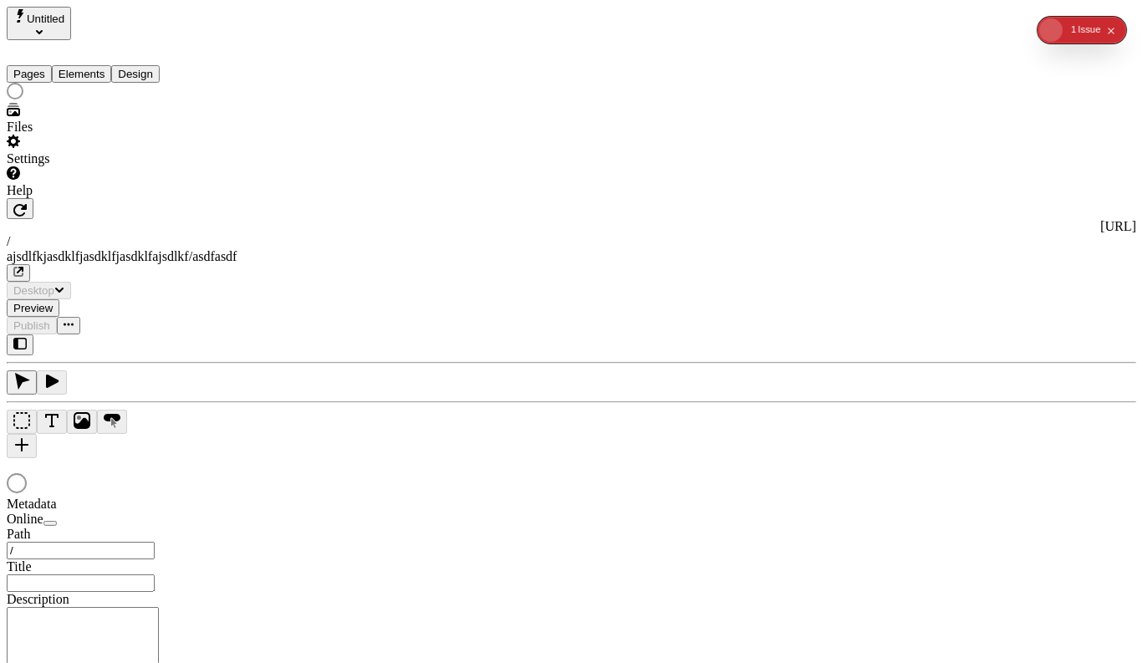
type input "/ajsdlfkjasdklfjasdklfjasdklfajsdlkf/asdfasdf"
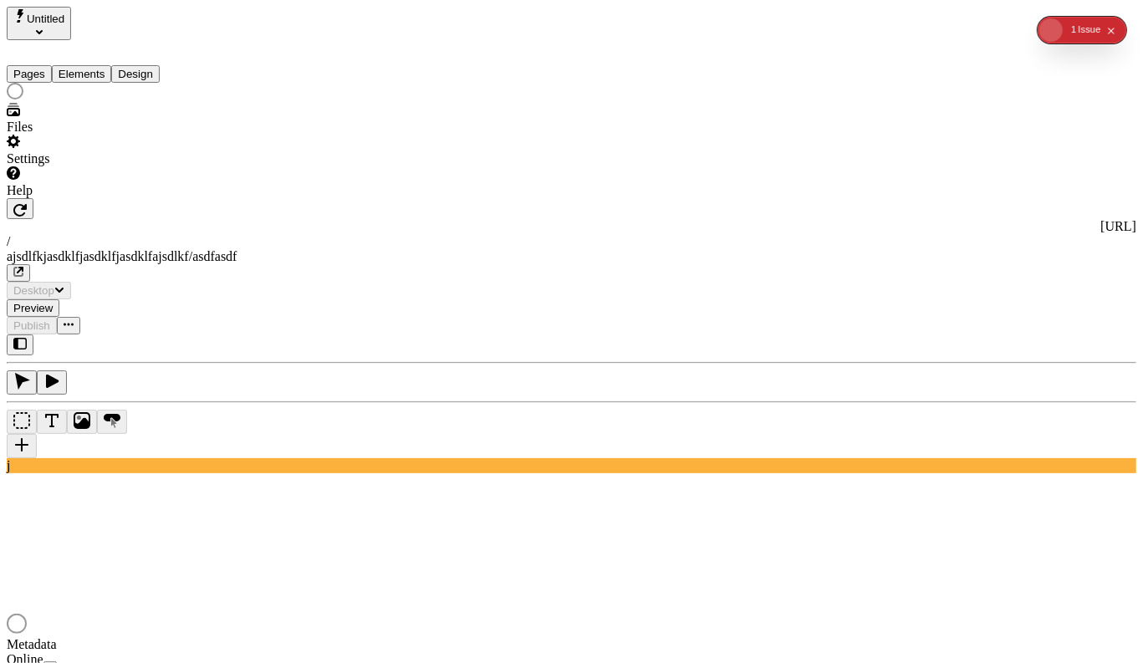
type input "/ajsdlfkjasdklfjasdklfjasdklfajsdlkf/asdfasdf"
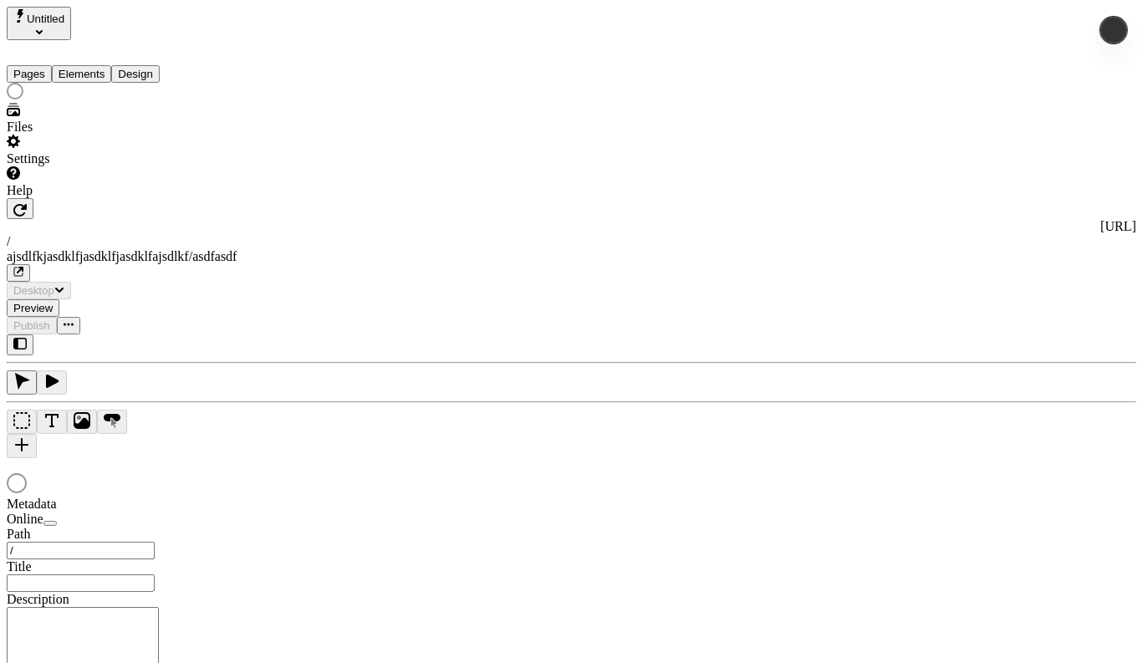
type input "/ajsdlfkjasdklfjasdklfjasdklfajsdlkf/asdfasdf"
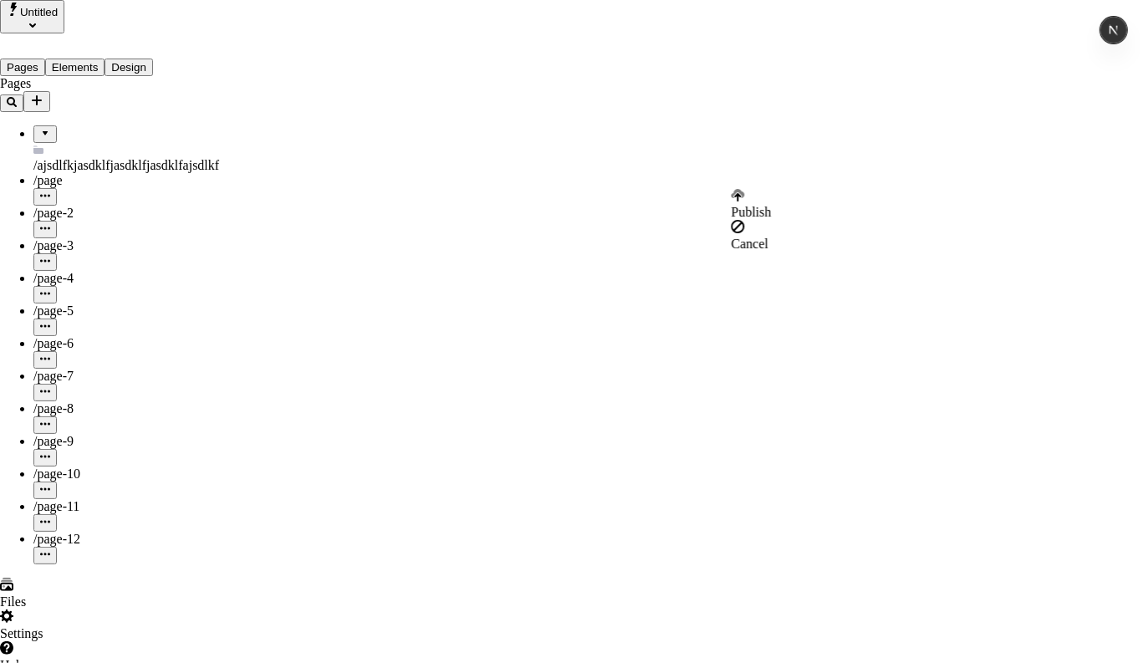
click at [760, 238] on div "Cancel" at bounding box center [752, 236] width 40 height 32
click at [769, 237] on span "Cancel" at bounding box center [750, 244] width 37 height 14
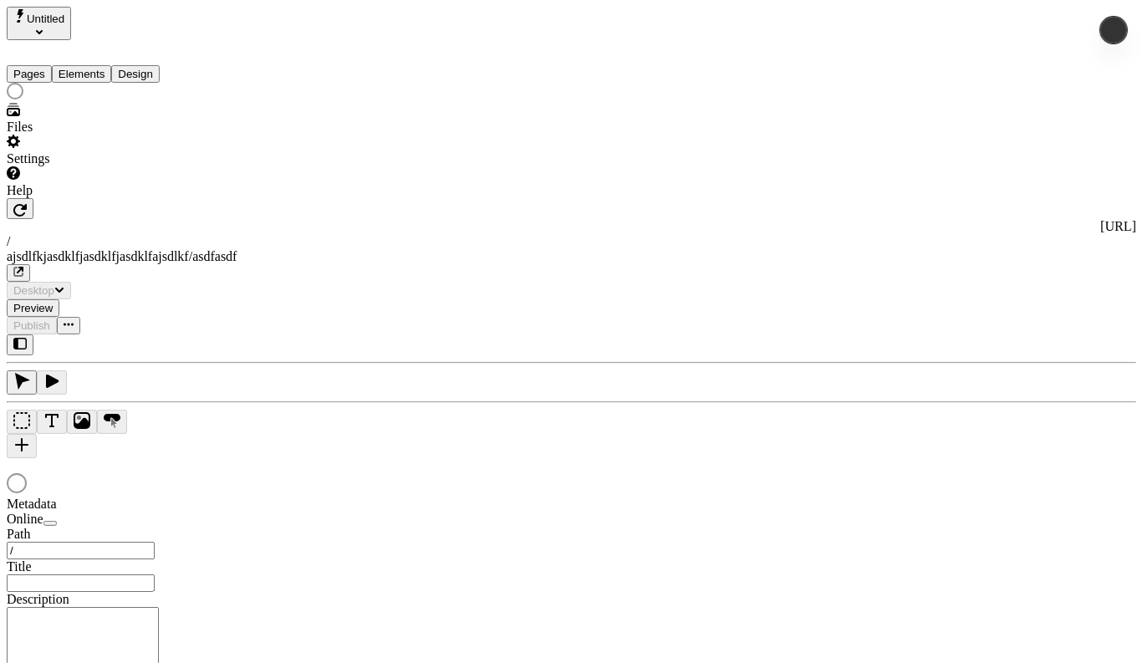
type input "/ajsdlfkjasdklfjasdklfjasdklfajsdlkf/asdfasdf"
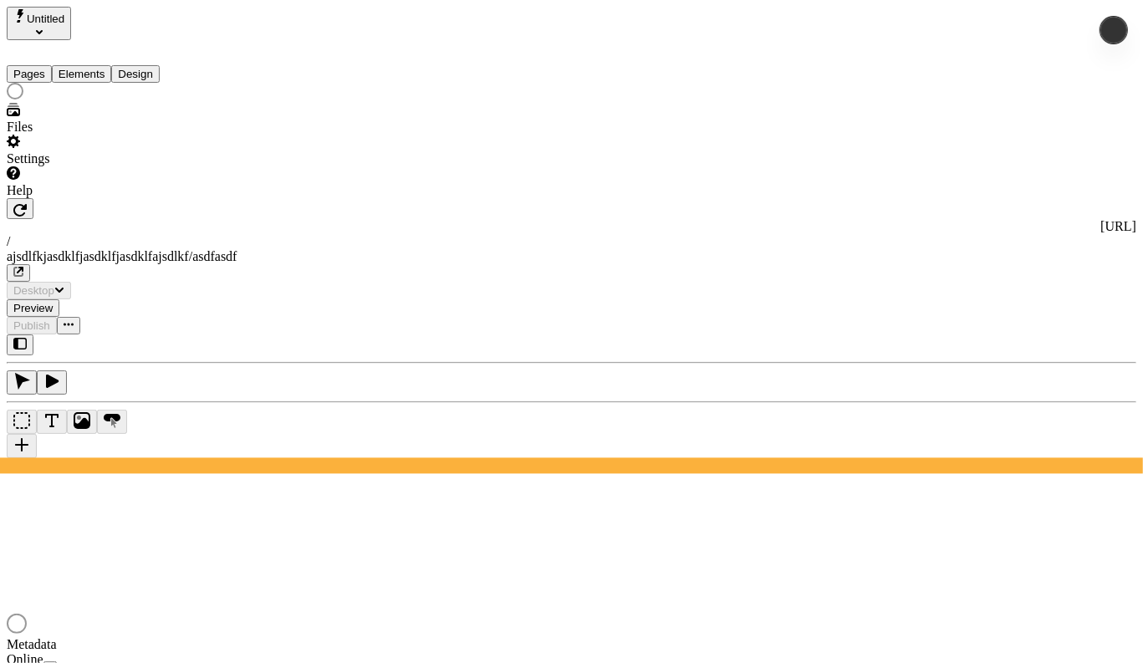
type input "/ajsdlfkjasdklfjasdklfjasdklfajsdlkf/asdfasdf"
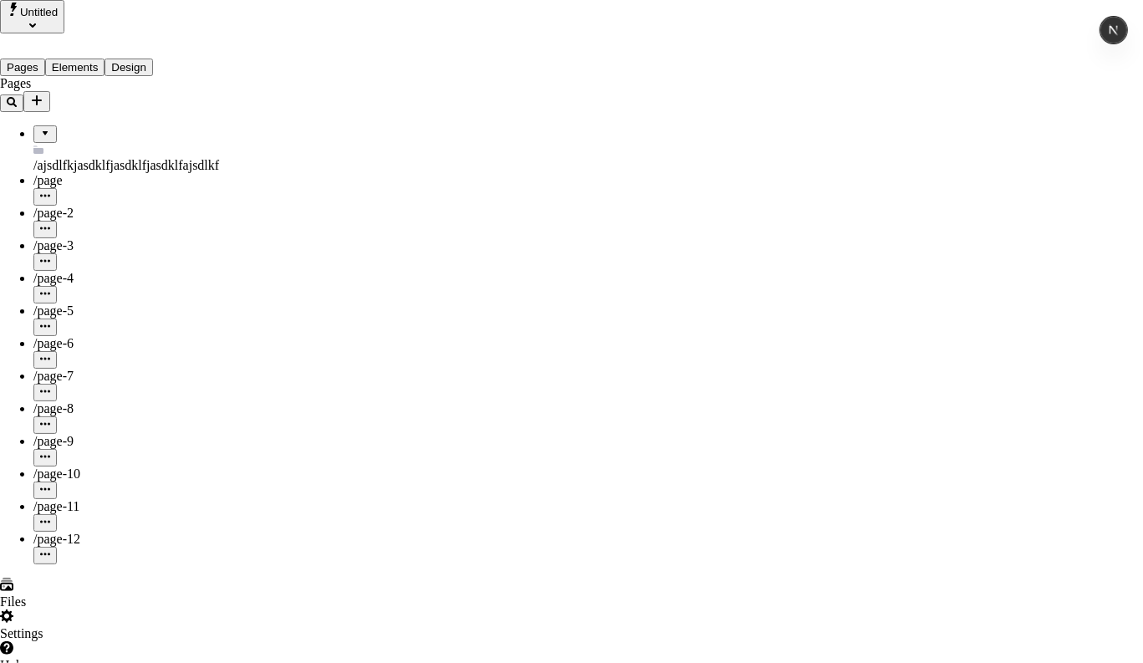
click at [775, 205] on span "Rename" at bounding box center [753, 212] width 43 height 14
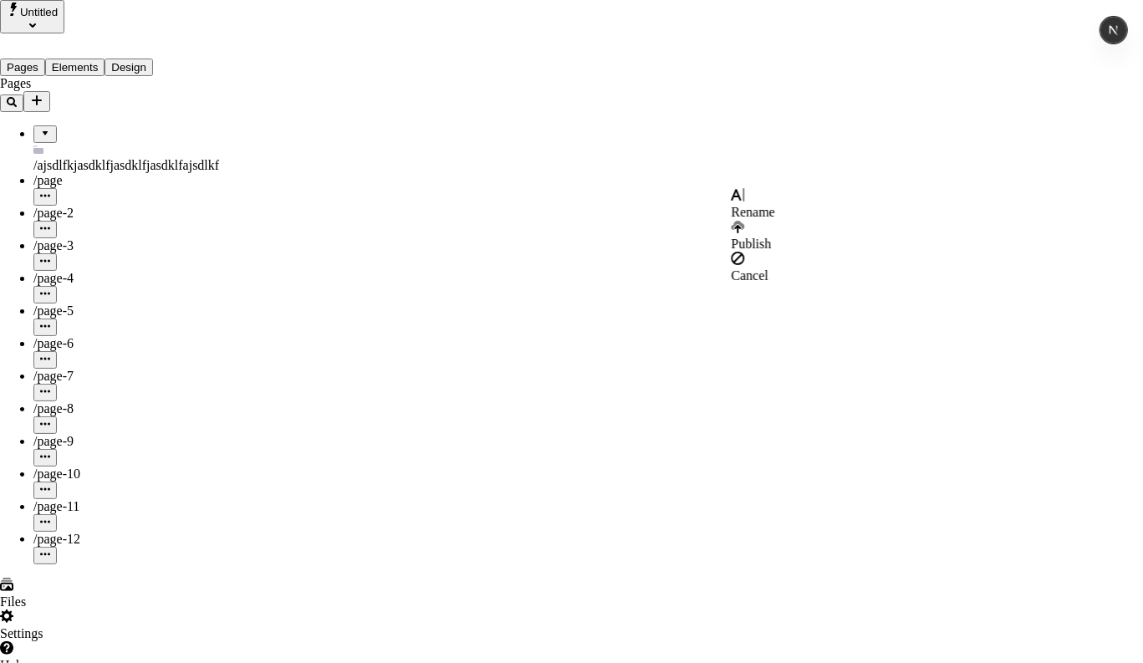
click at [775, 205] on span "Rename" at bounding box center [753, 212] width 43 height 14
type input "jaklsdfja"
type input "jdasklf"
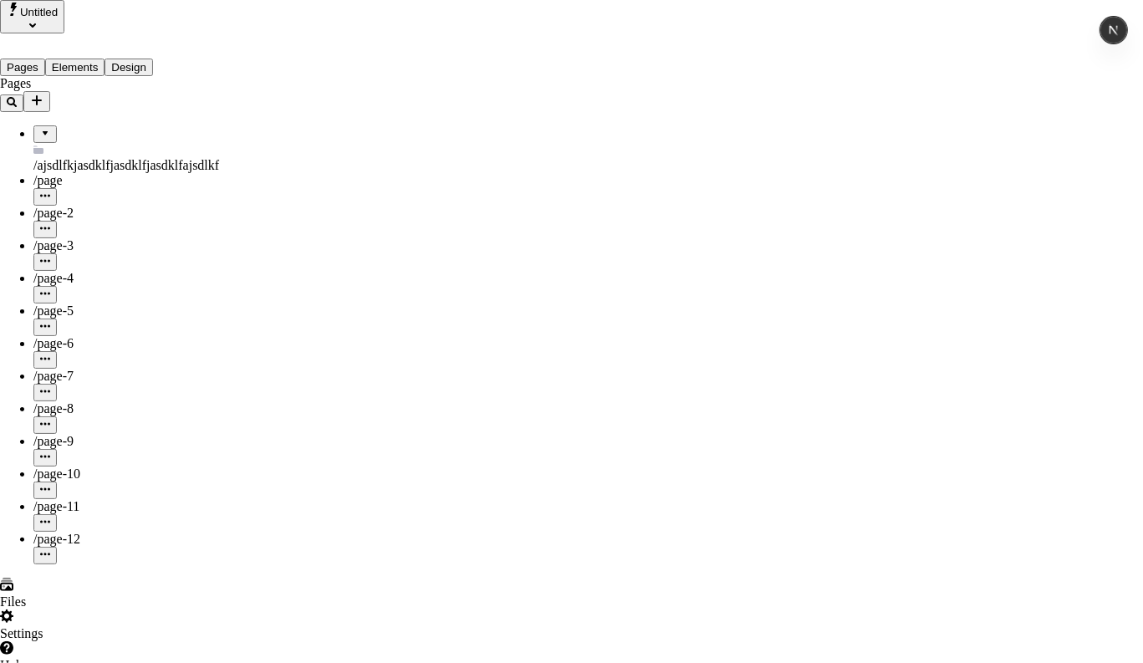
type input "jaskdlfjl"
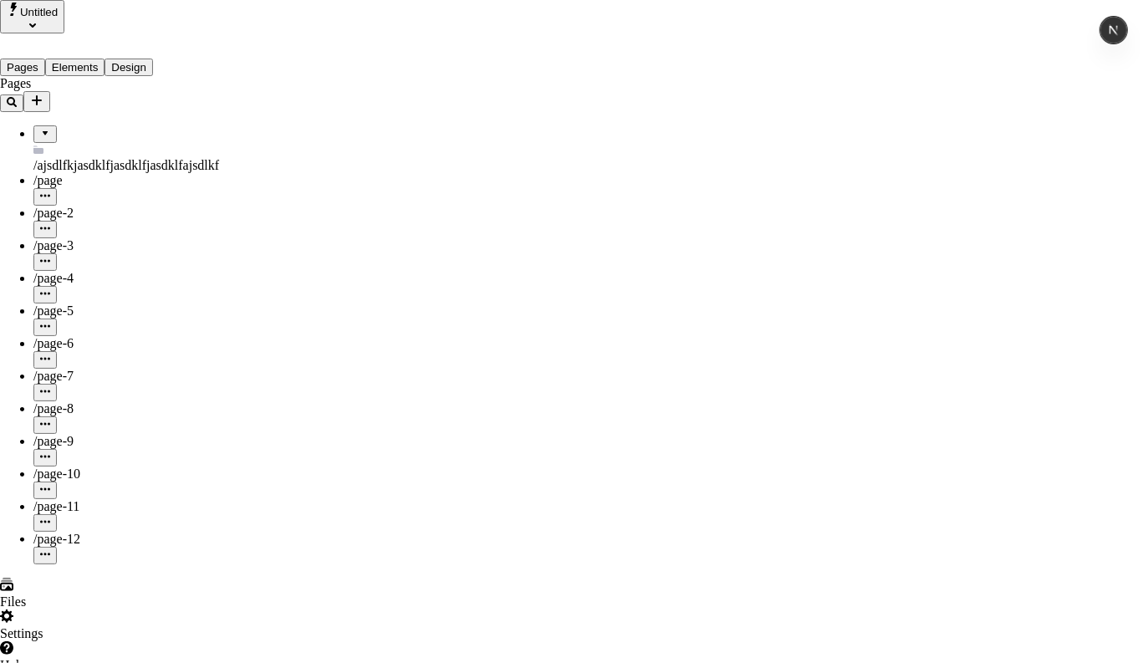
click at [775, 207] on span "Rename" at bounding box center [753, 212] width 43 height 14
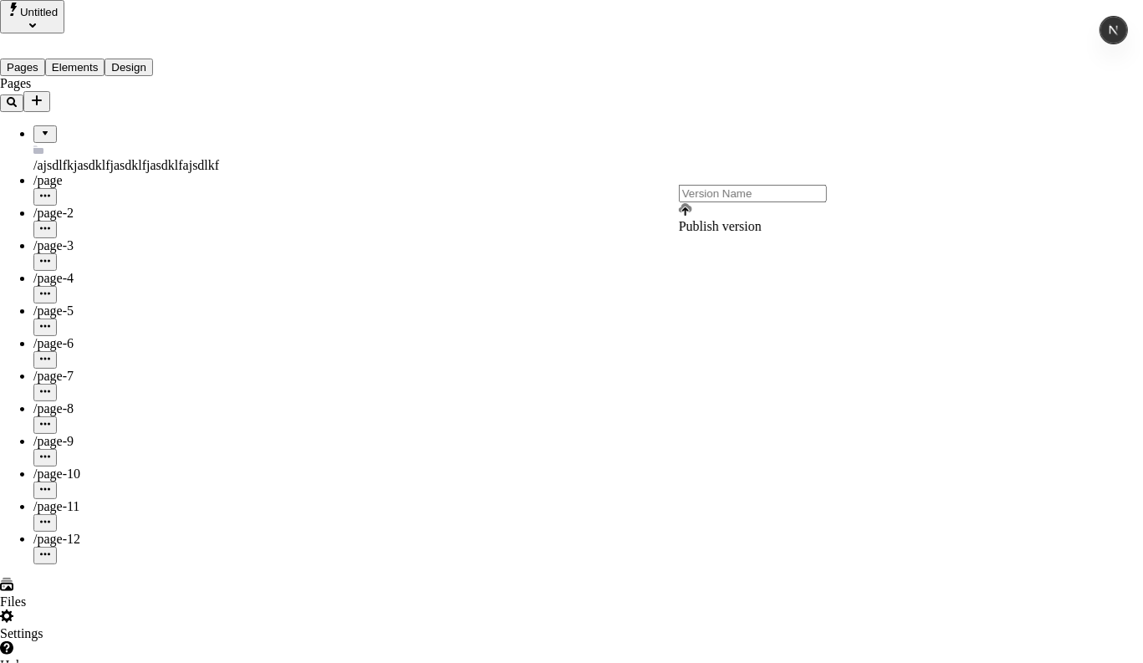
click at [775, 212] on span "Rename" at bounding box center [753, 212] width 43 height 14
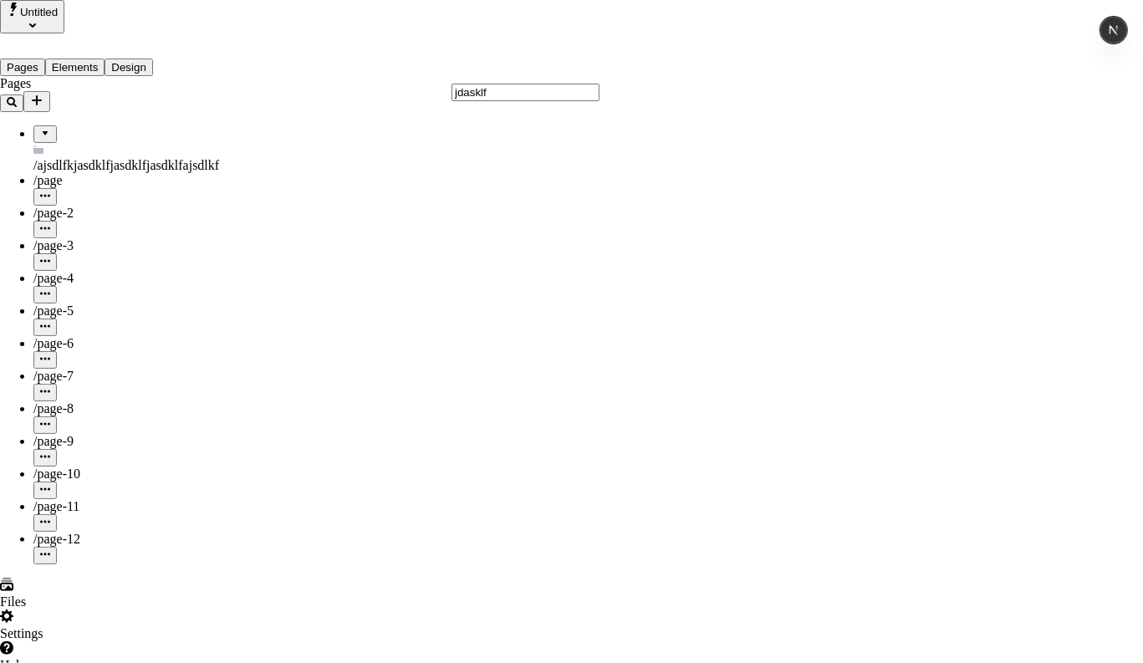
click at [775, 205] on span "Rename" at bounding box center [753, 212] width 43 height 14
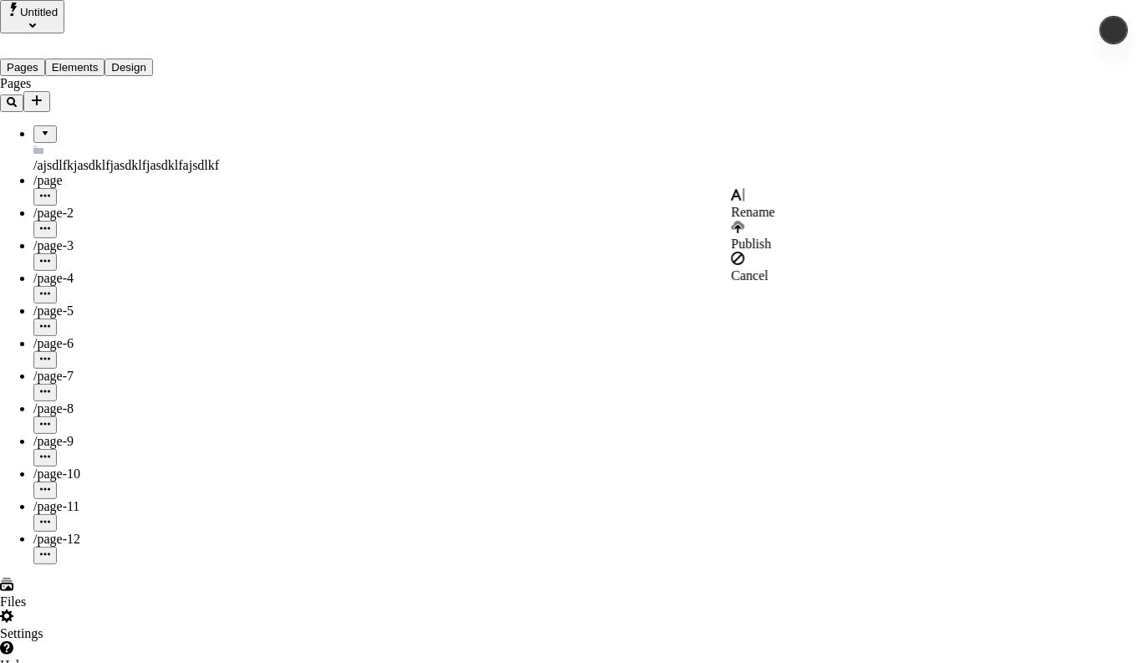
click at [775, 209] on span "Rename" at bounding box center [753, 212] width 43 height 14
click at [775, 197] on div "Rename" at bounding box center [753, 204] width 43 height 32
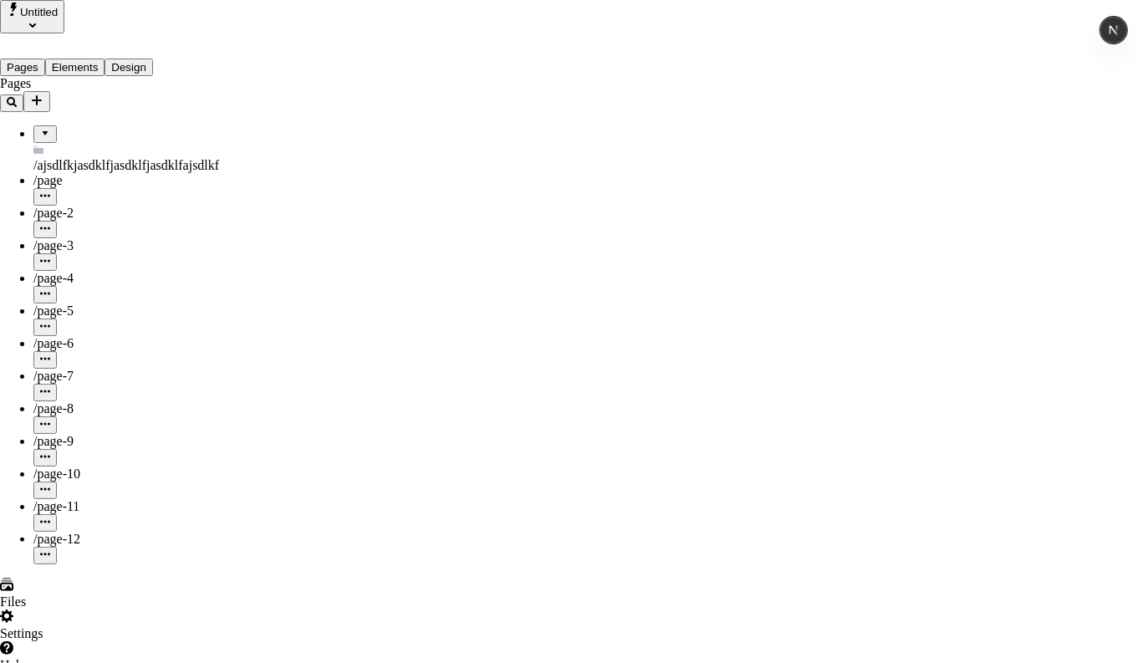
click at [775, 205] on span "Rename" at bounding box center [753, 212] width 43 height 14
click at [775, 217] on div "Rename" at bounding box center [753, 204] width 43 height 32
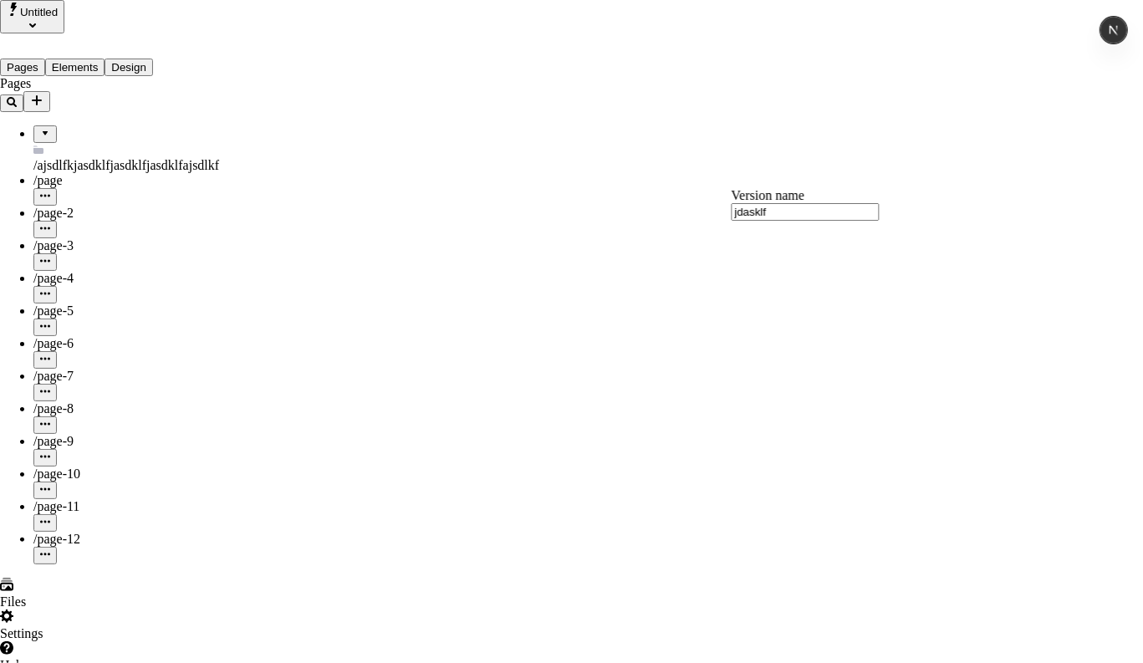
click at [775, 195] on div "Rename" at bounding box center [753, 204] width 43 height 32
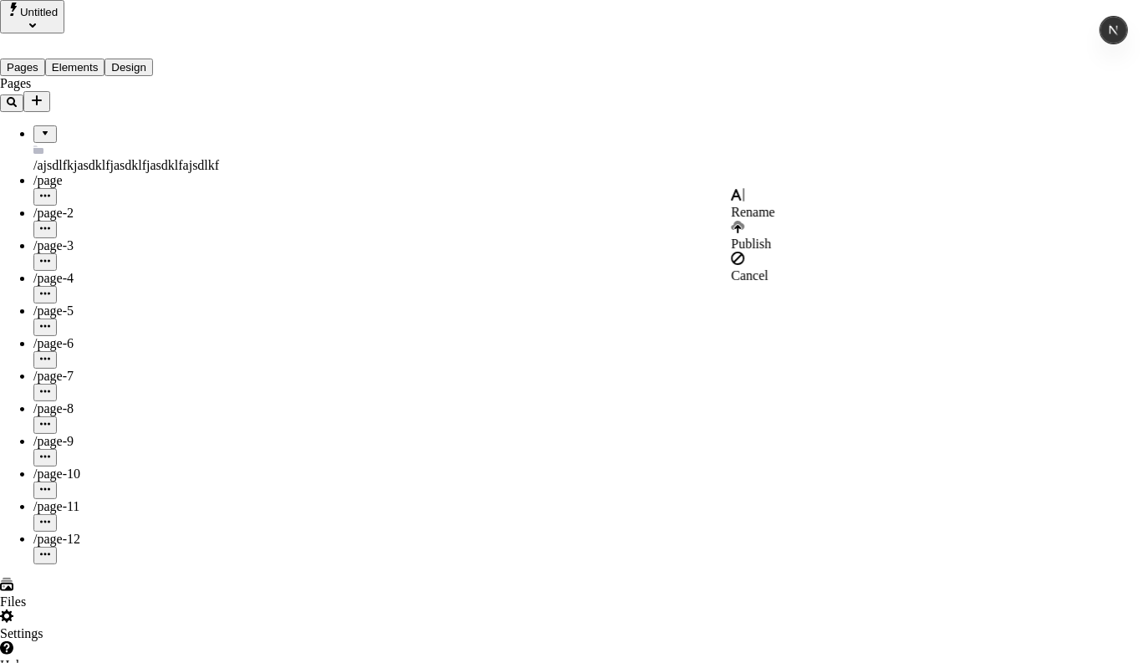
click at [775, 209] on span "Rename" at bounding box center [753, 212] width 43 height 14
click at [775, 216] on div "Rename" at bounding box center [753, 204] width 43 height 32
drag, startPoint x: 545, startPoint y: 367, endPoint x: 302, endPoint y: 411, distance: 247.3
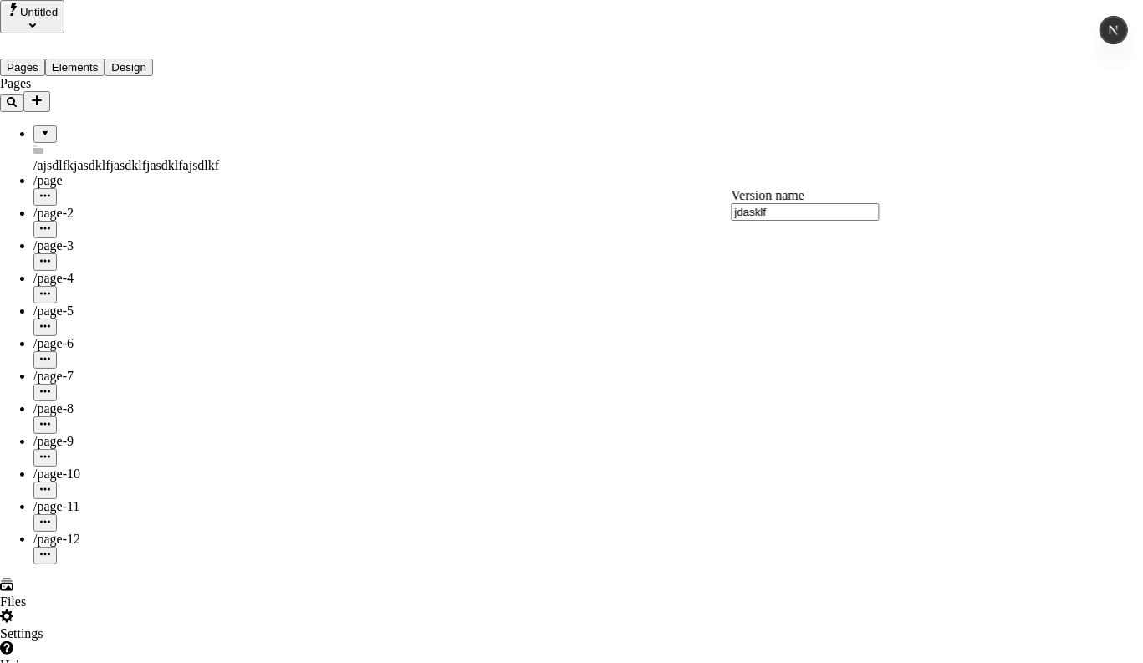
click at [697, 205] on span "Rename" at bounding box center [674, 212] width 43 height 14
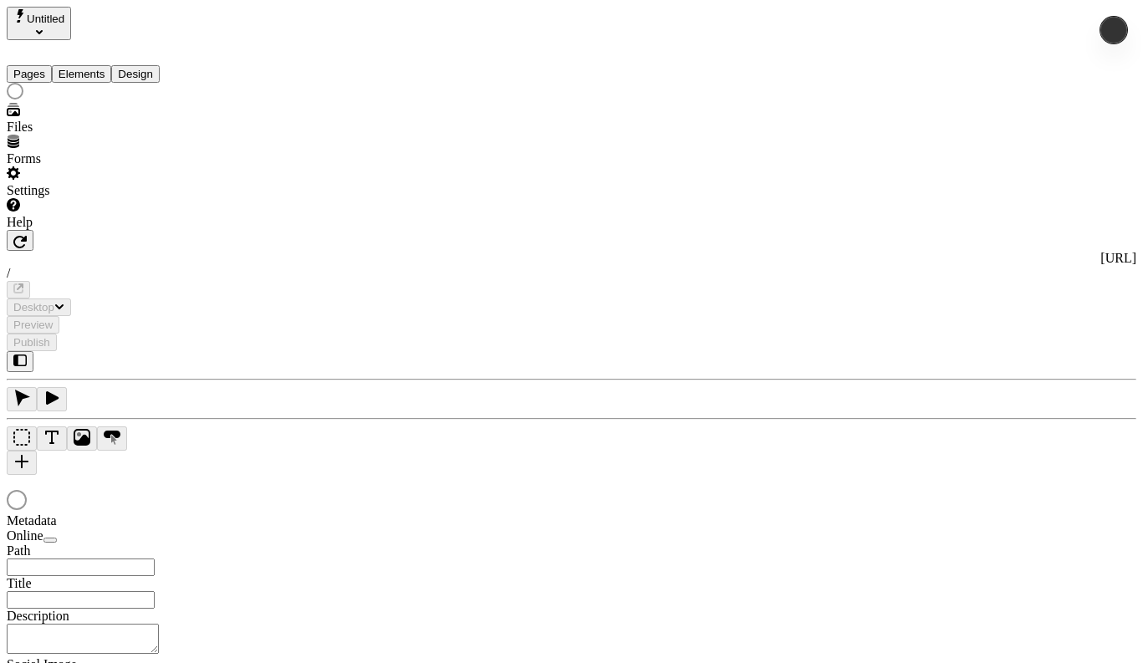
type input "/ajsdlfkjasdklfjasdklfjasdklfajsdlkf/asdfasdf"
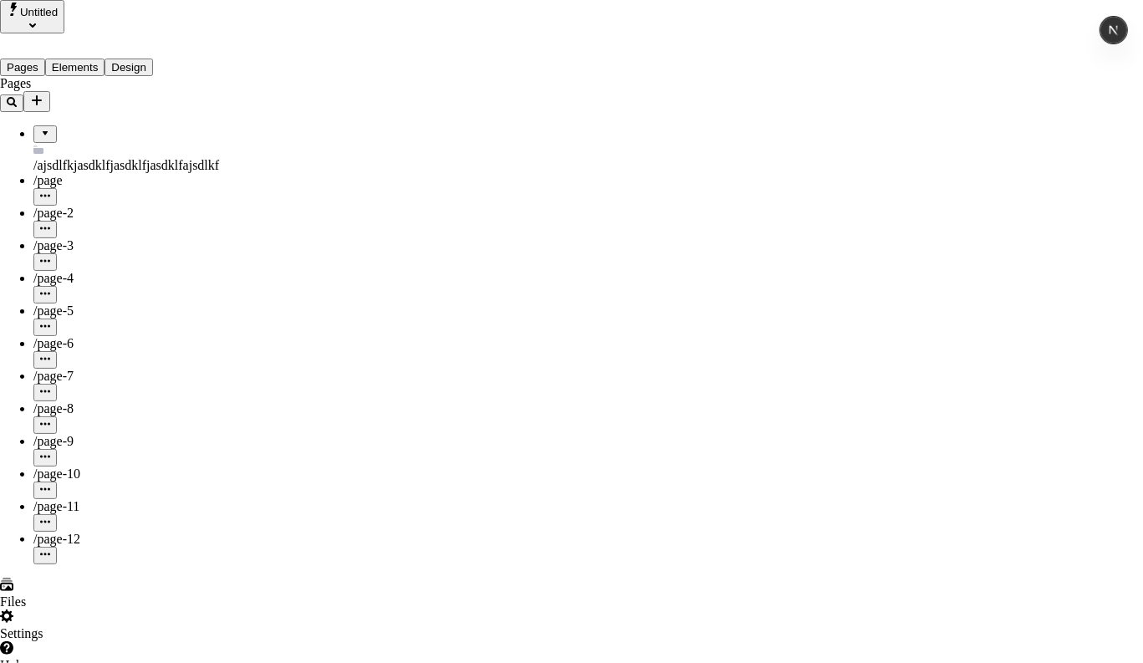
click at [697, 217] on div "Rename" at bounding box center [674, 204] width 43 height 32
type input "asdjf"
click at [719, 221] on input "asdjf" at bounding box center [727, 212] width 148 height 18
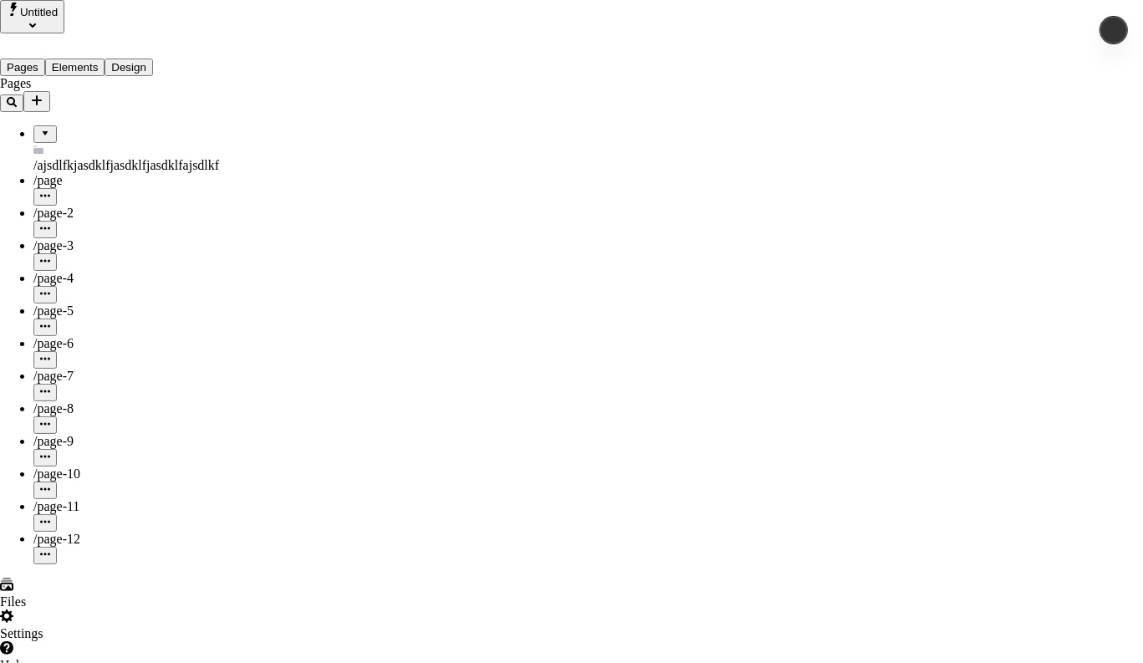
click at [697, 212] on span "Rename" at bounding box center [674, 212] width 43 height 14
type input "asjdlfkasjd"
type input "asjkdflajsd"
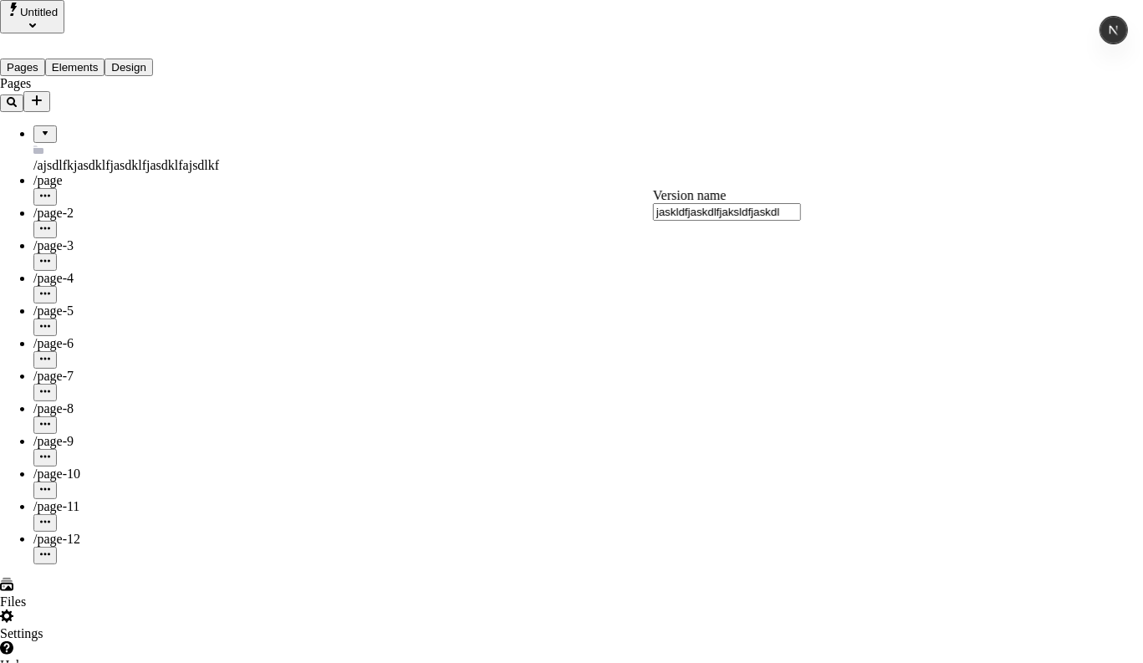
type input "jaskldfjaskdlfjaksldfjaskd"
type input "ajsdkfl"
type input "ajsdklfjdsklfajsdfkl"
type input "ajsdkfl"
type input "ajsd"
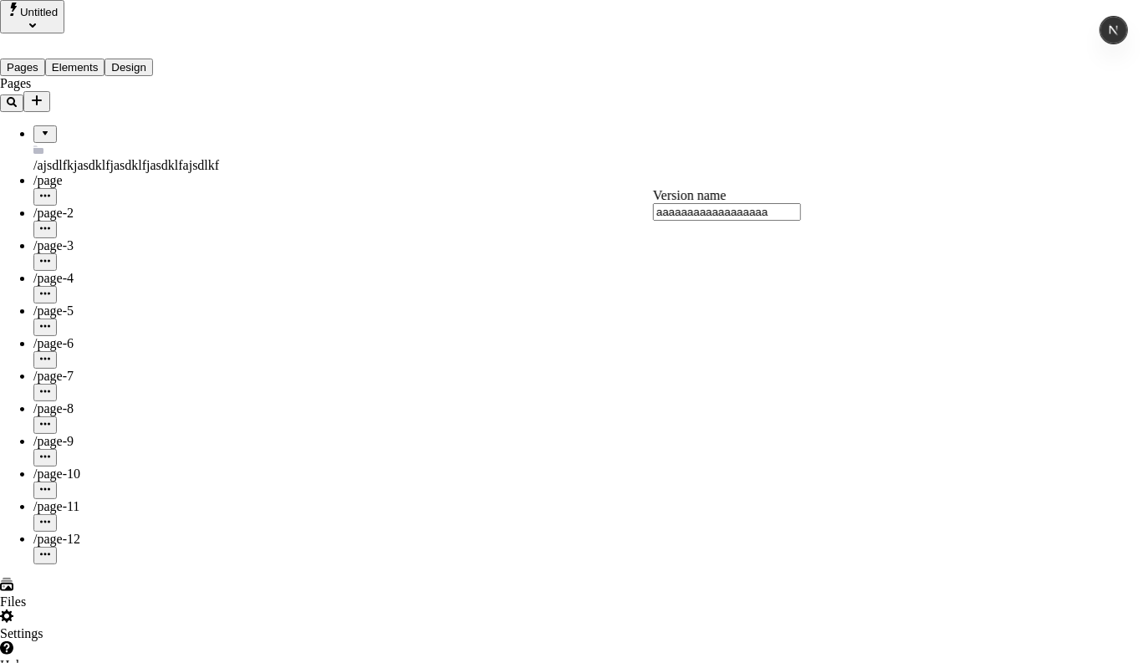
type input "aaaaaaaaaaaaaaaaaaa"
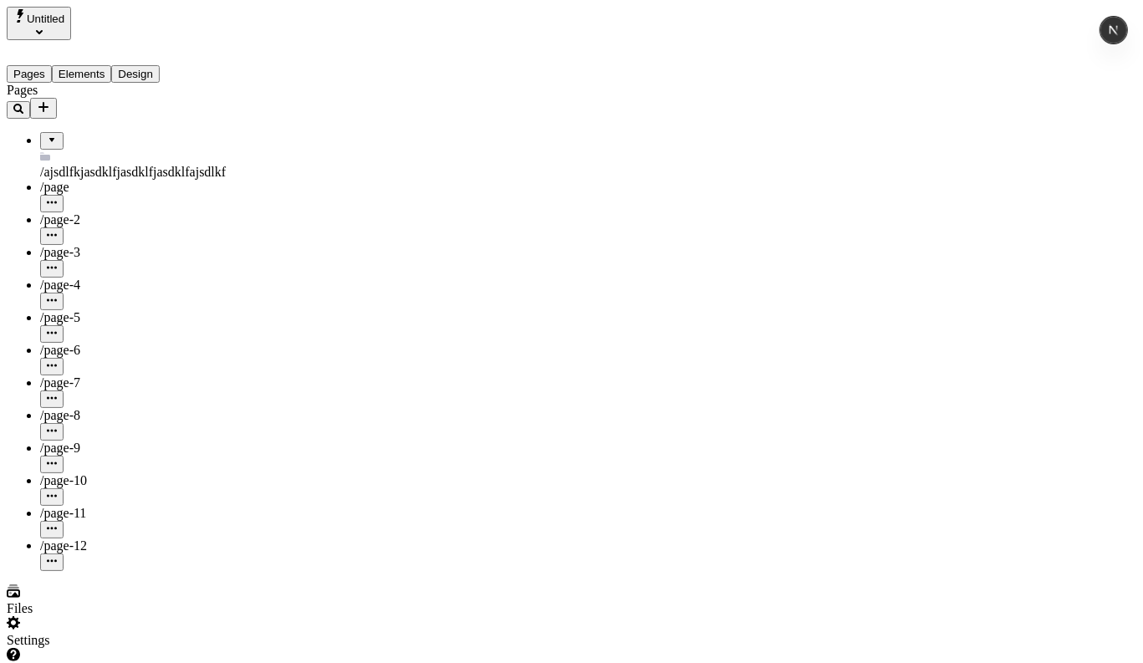
click at [90, 596] on div "Files" at bounding box center [107, 601] width 201 height 32
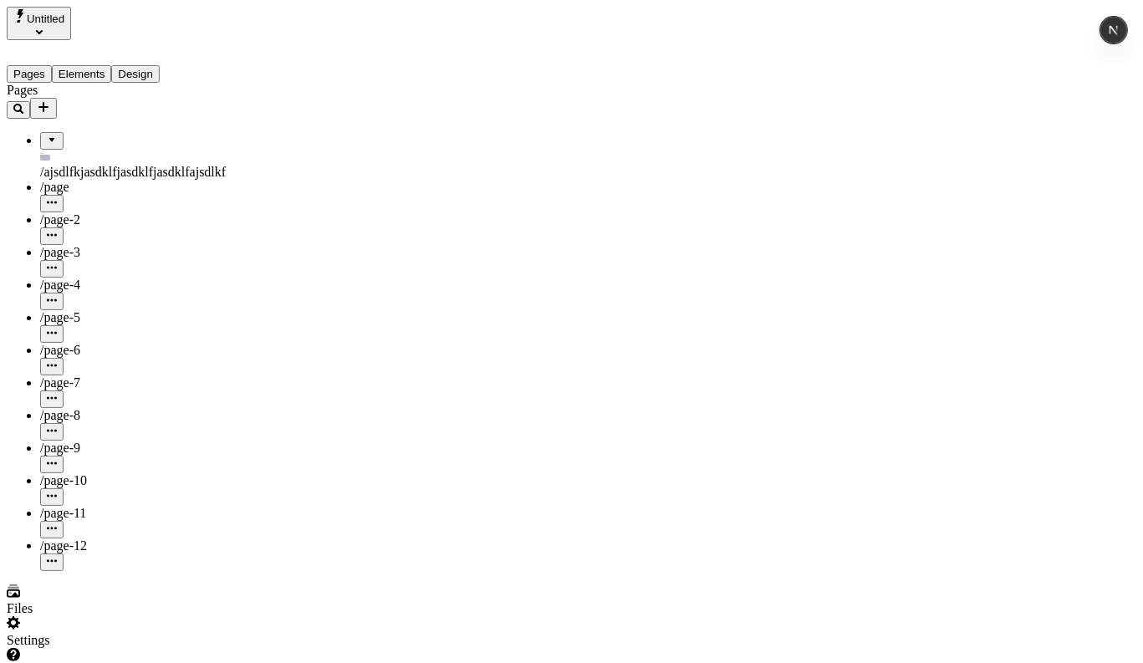
click at [94, 539] on div "/page-12" at bounding box center [123, 555] width 167 height 33
click at [84, 539] on div "/page-12" at bounding box center [123, 546] width 167 height 15
type input "/page-12"
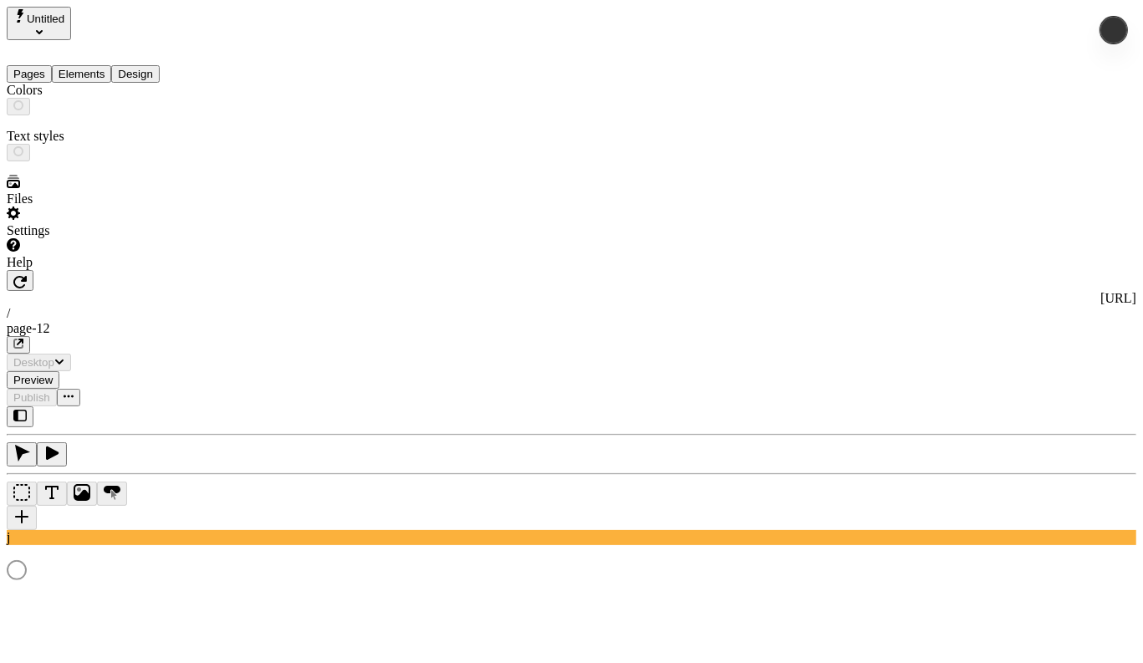
click at [149, 65] on button "Design" at bounding box center [135, 74] width 49 height 18
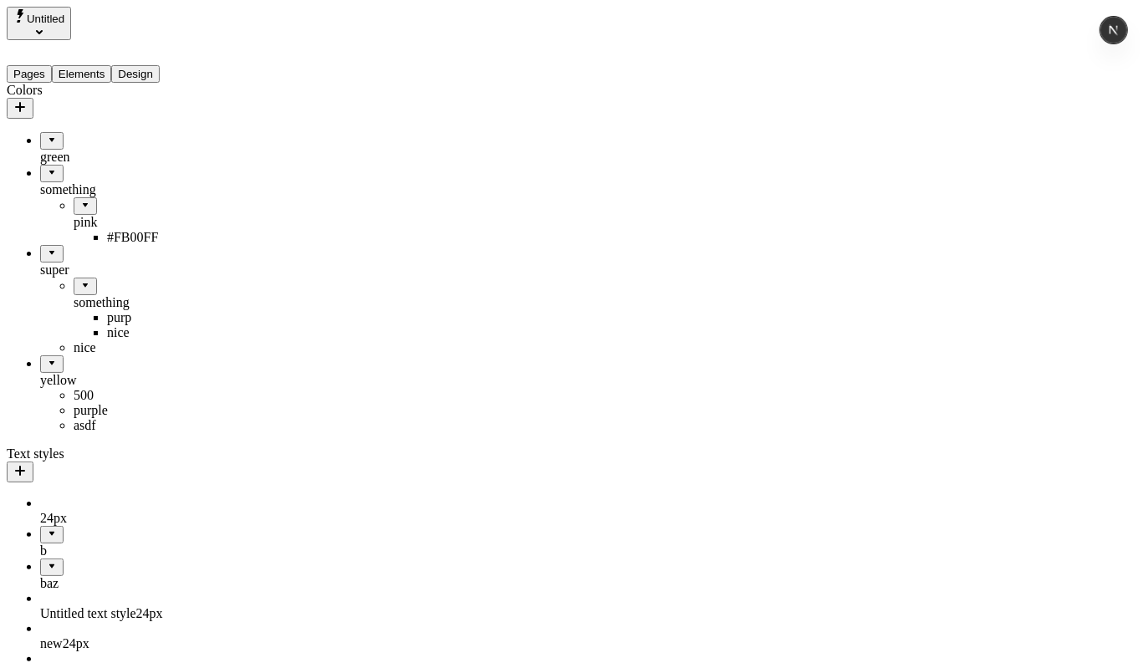
click at [107, 230] on div "#FB00FF" at bounding box center [157, 237] width 100 height 15
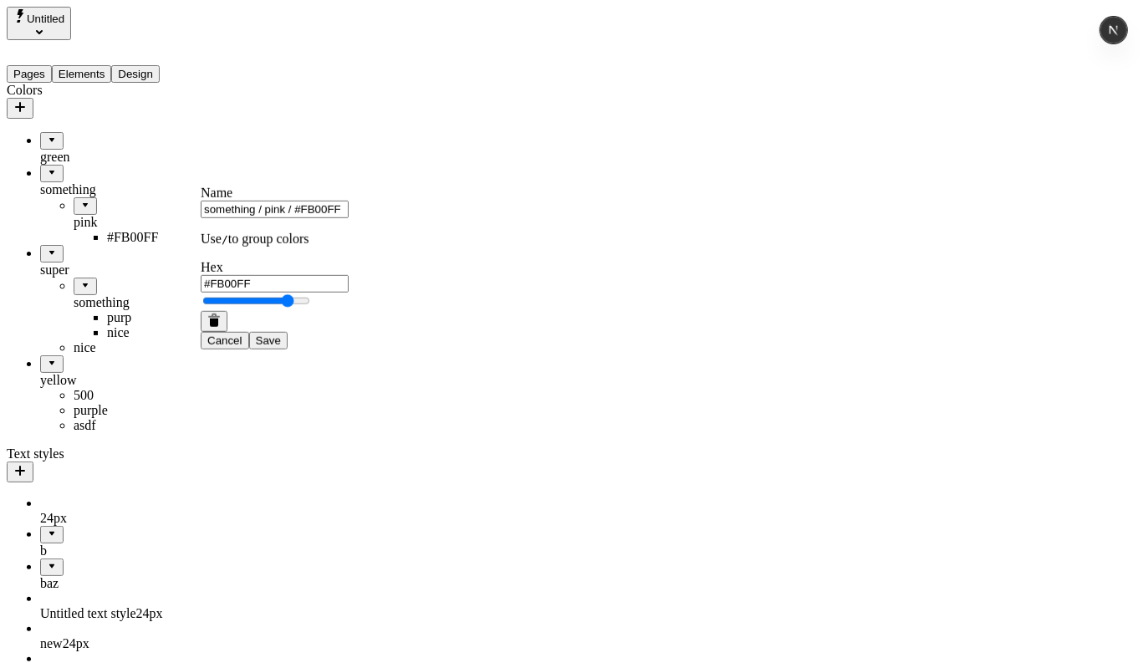
click at [107, 230] on div "#FB00FF" at bounding box center [157, 237] width 100 height 15
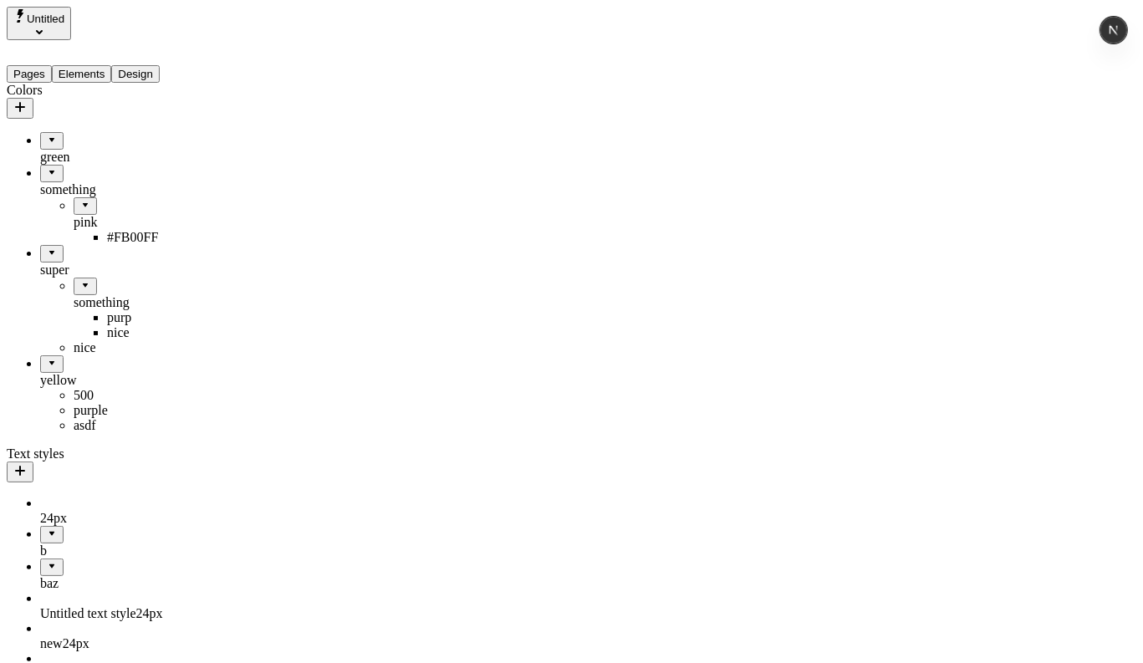
click at [107, 230] on div "#FB00FF" at bounding box center [157, 237] width 100 height 15
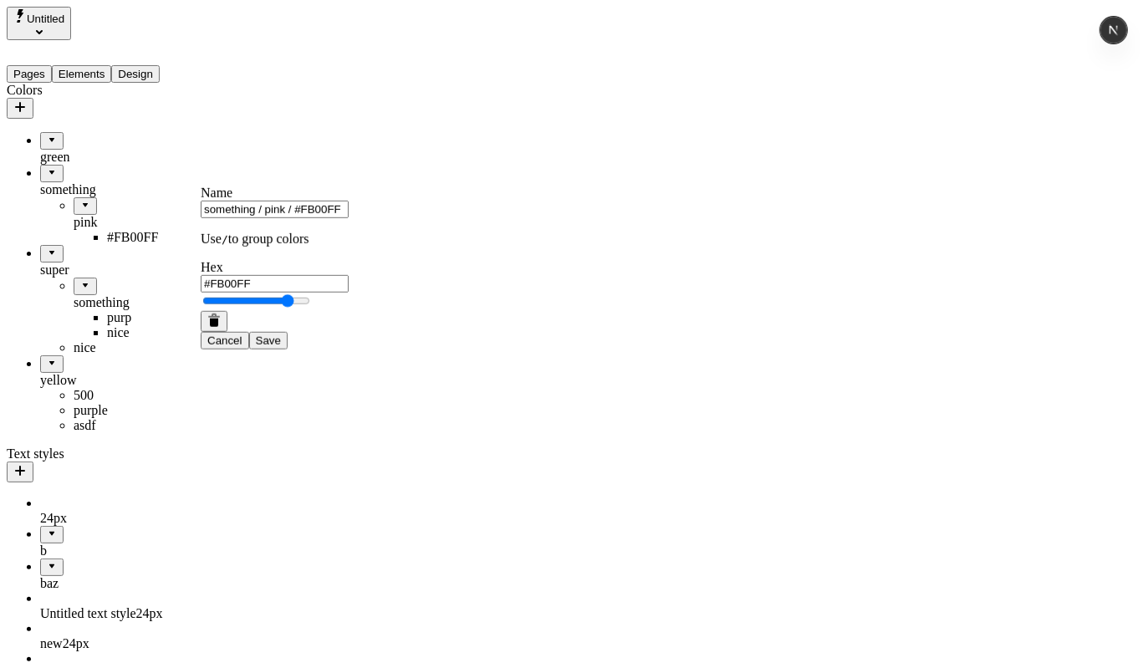
click at [107, 230] on div "#FB00FF" at bounding box center [157, 237] width 100 height 15
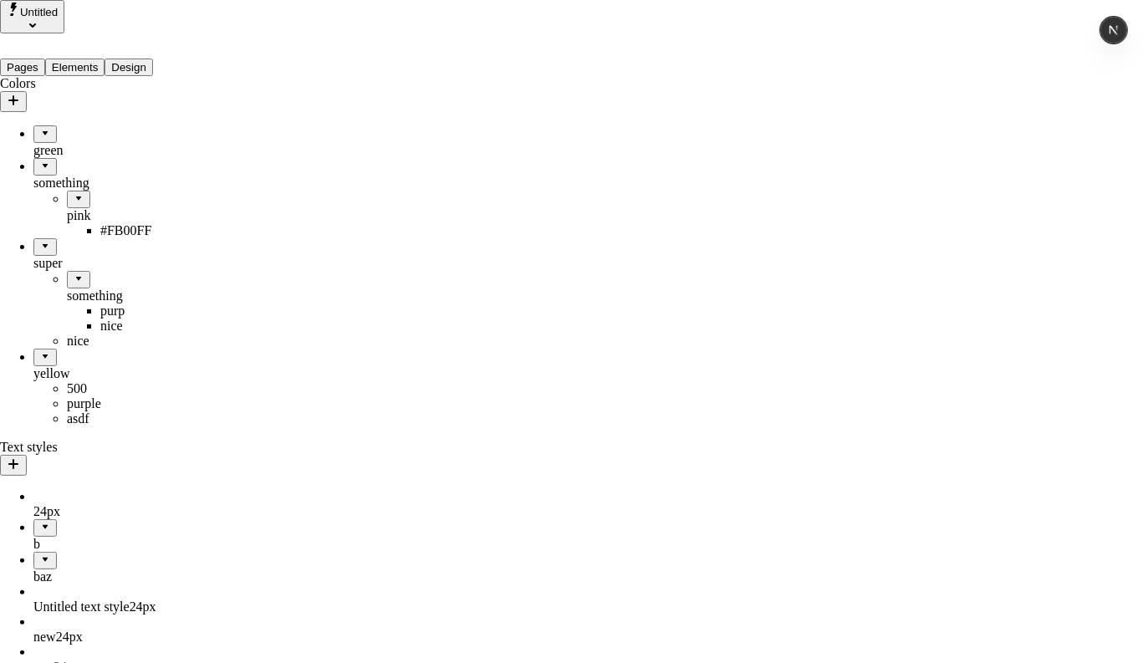
click at [697, 207] on span "Rename" at bounding box center [674, 212] width 43 height 14
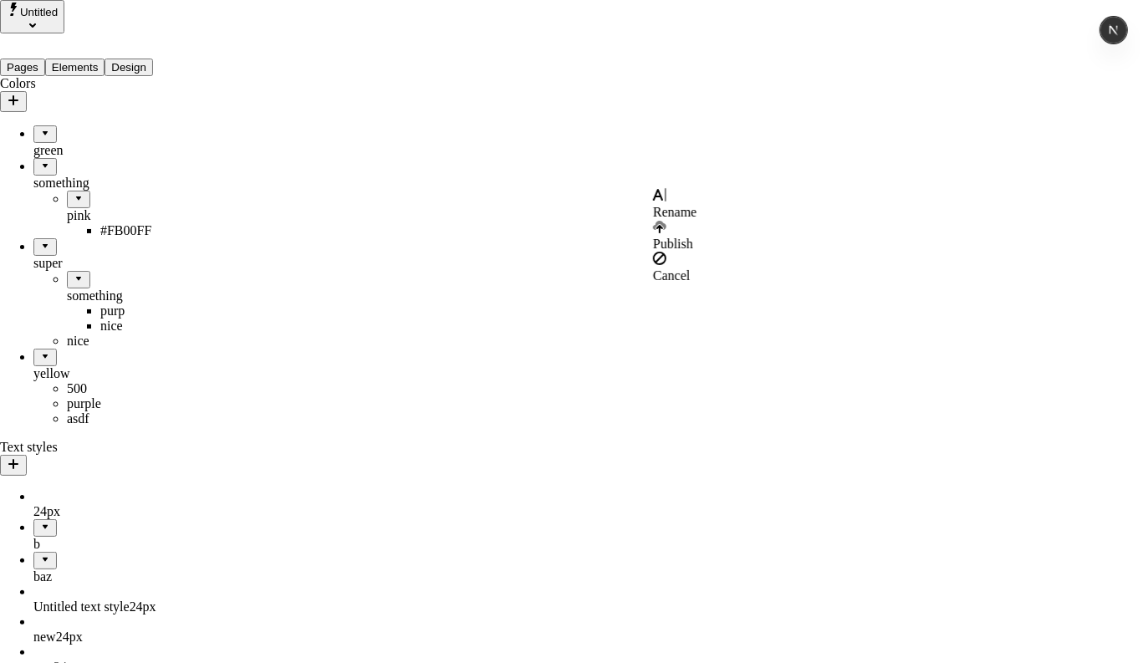
drag, startPoint x: 673, startPoint y: 290, endPoint x: 685, endPoint y: 283, distance: 14.6
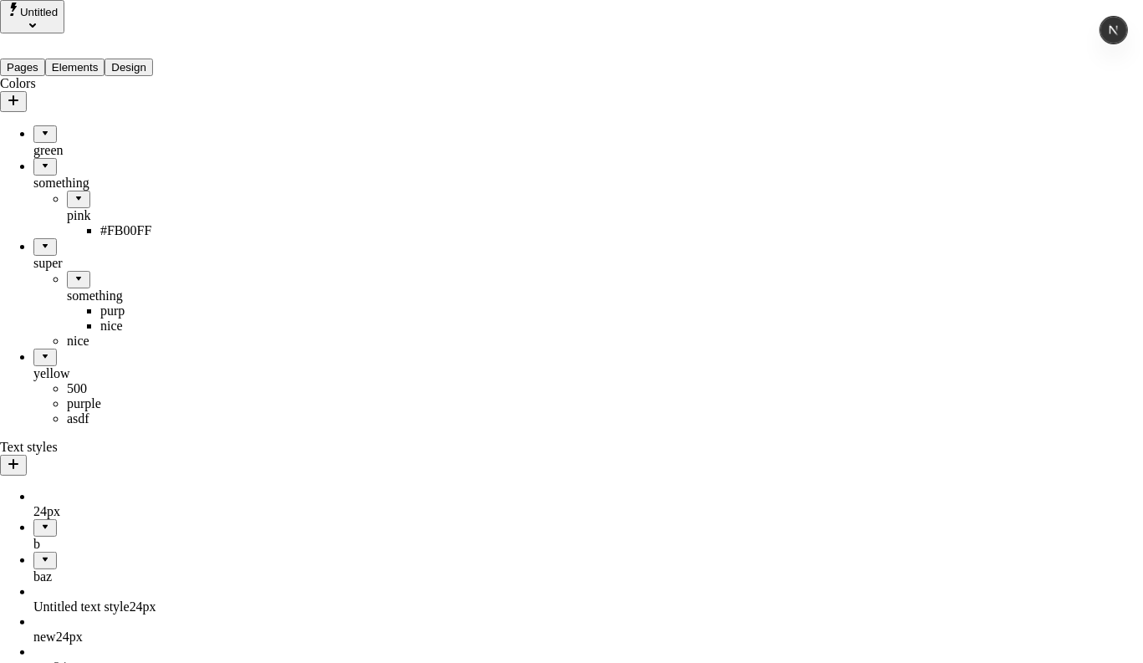
click at [697, 205] on span "Rename" at bounding box center [674, 212] width 43 height 14
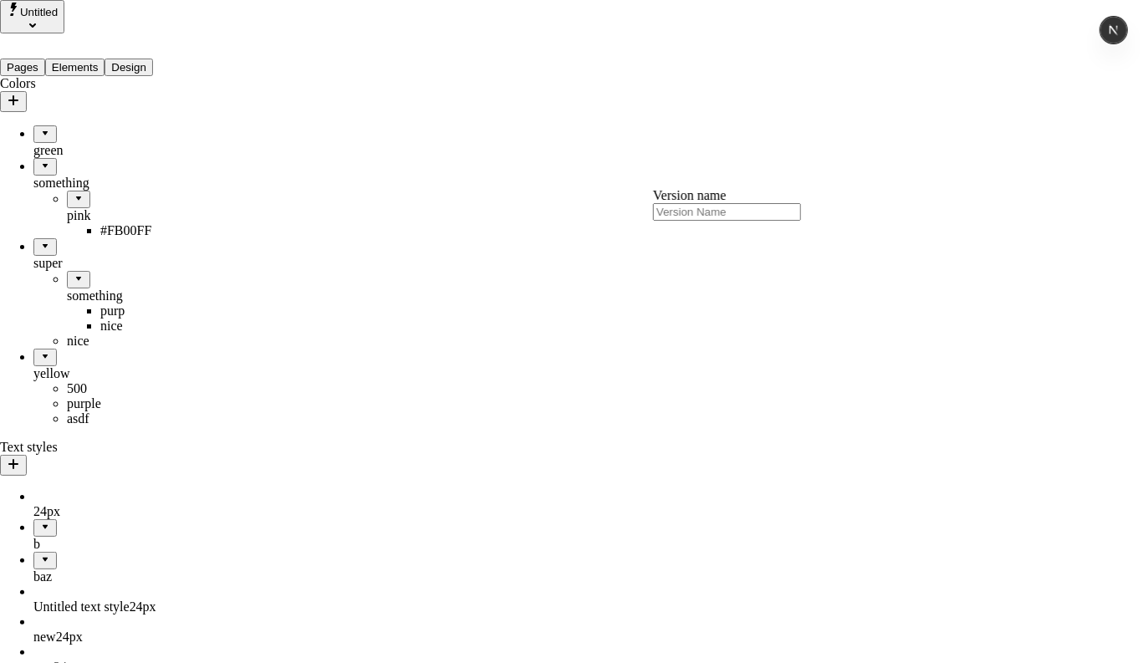
click at [697, 206] on span "Rename" at bounding box center [674, 212] width 43 height 14
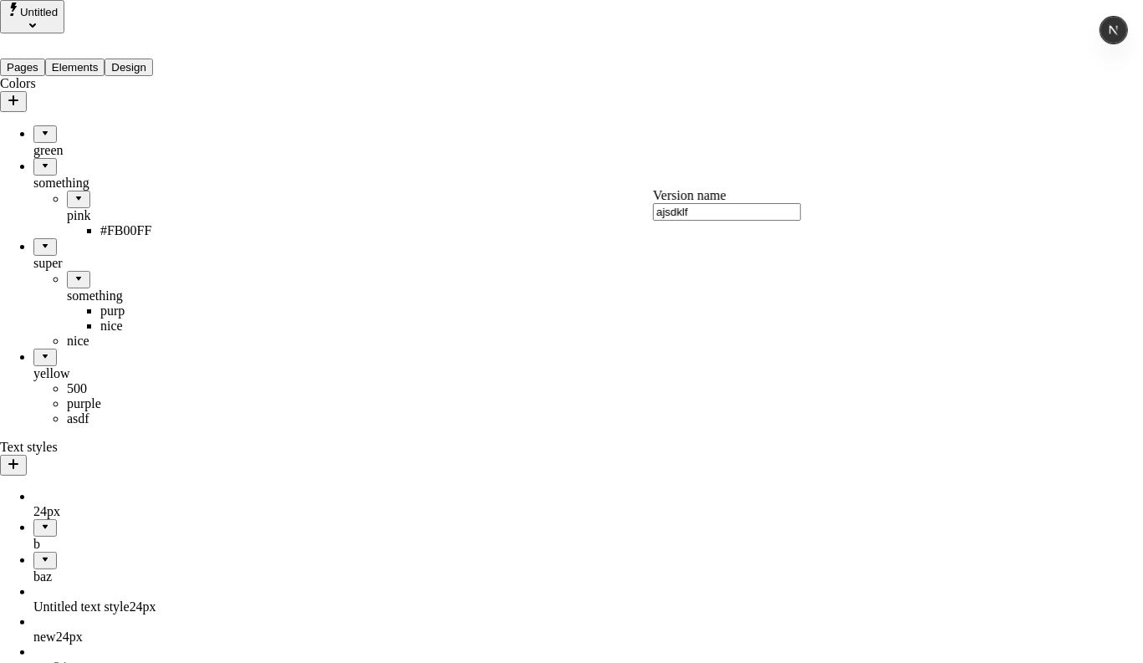
type input "ajsdklf"
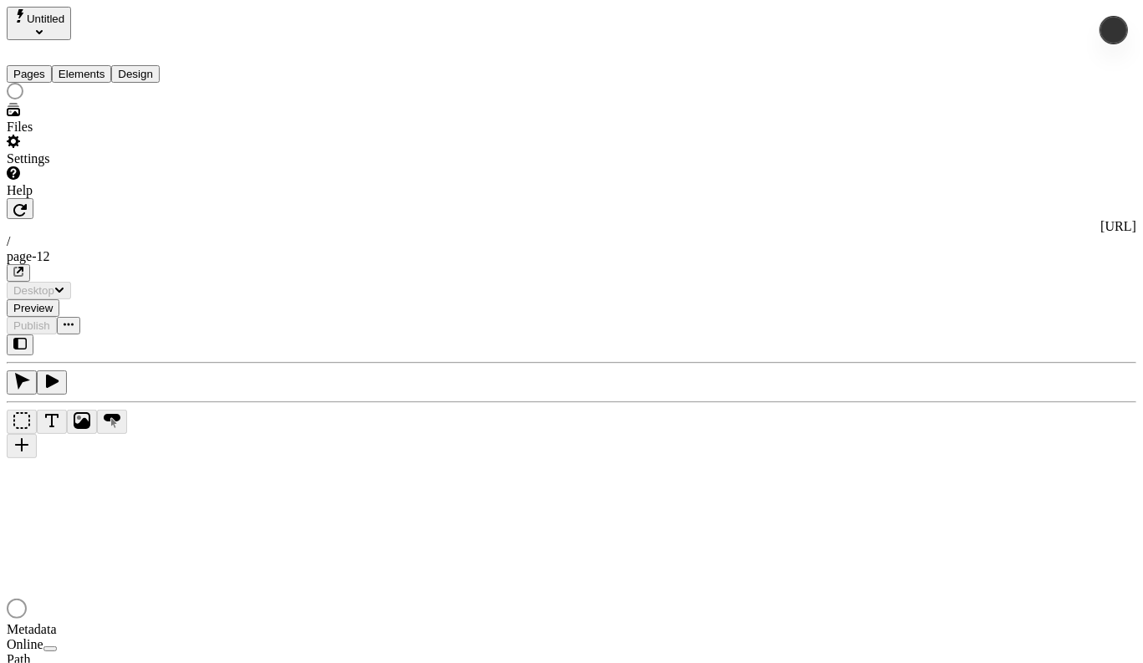
type input "/page-12"
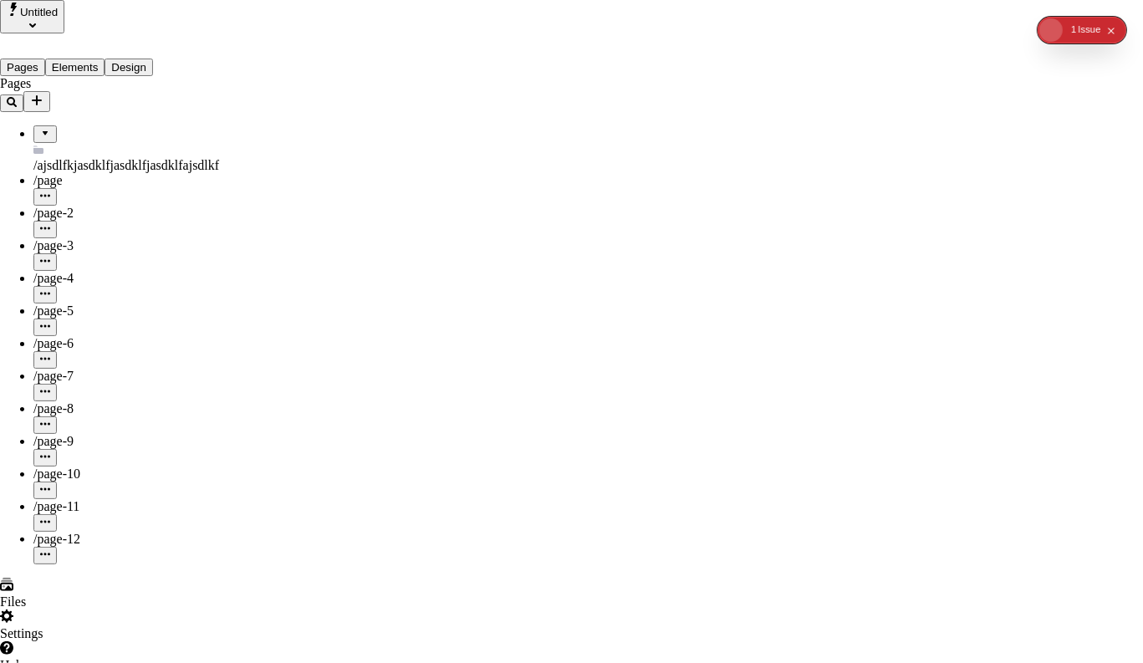
type input "asdfasdfas"
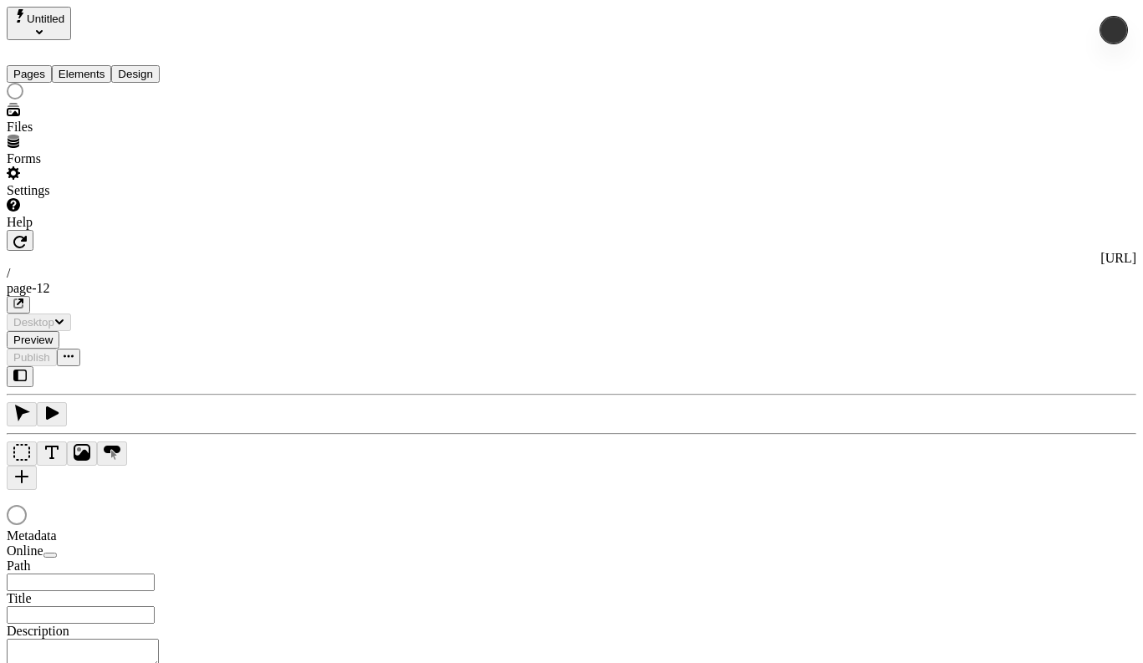
type input "/page-12"
